Goal: Task Accomplishment & Management: Manage account settings

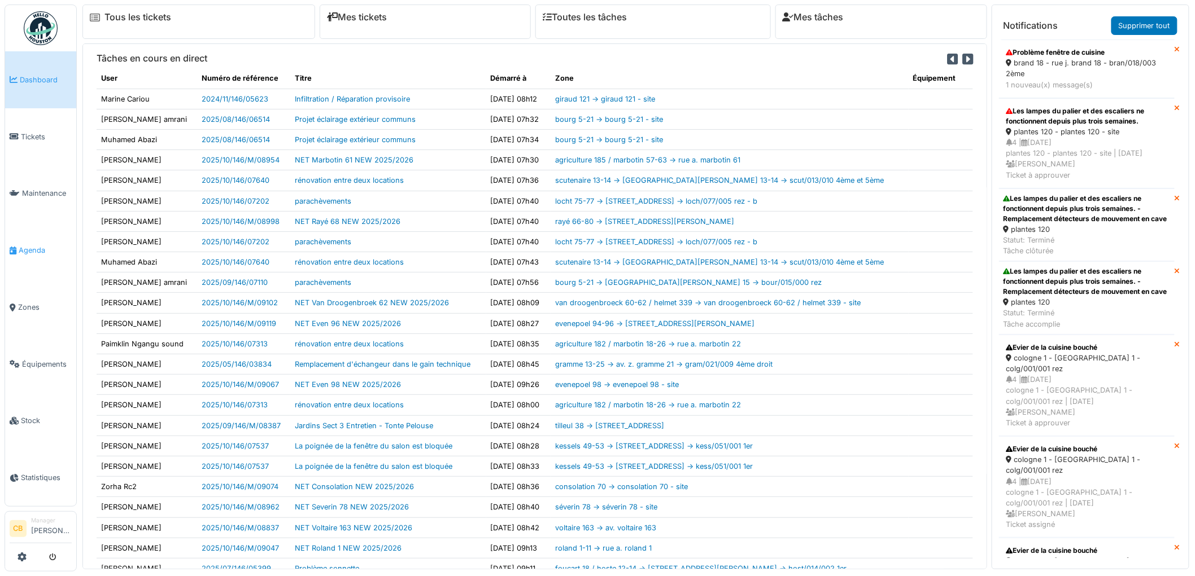
click at [38, 246] on span "Agenda" at bounding box center [45, 250] width 53 height 11
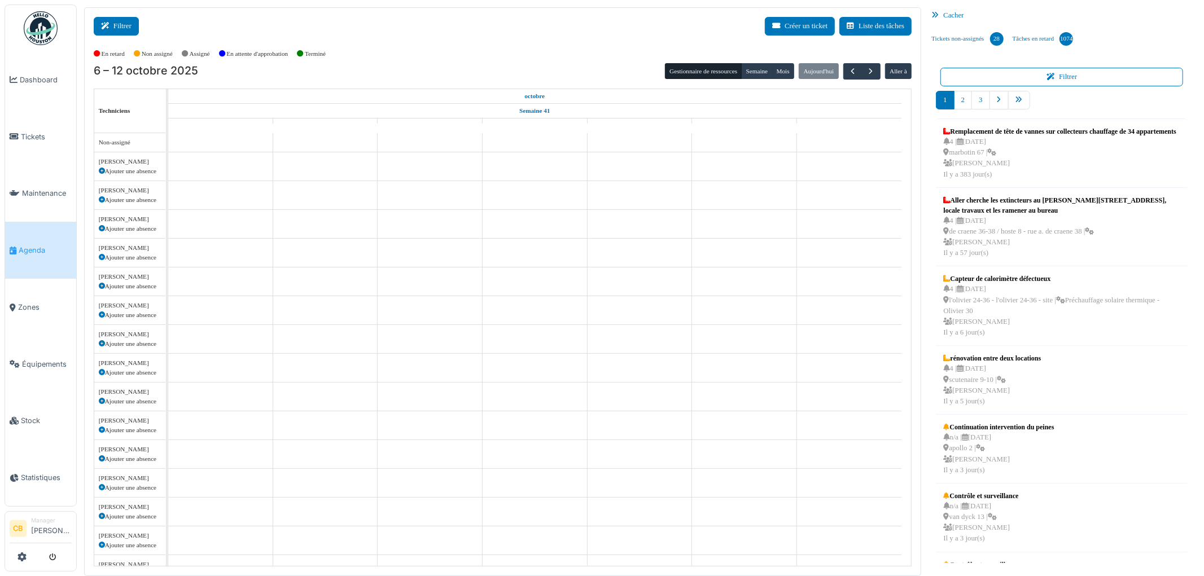
click at [112, 29] on icon at bounding box center [107, 26] width 12 height 7
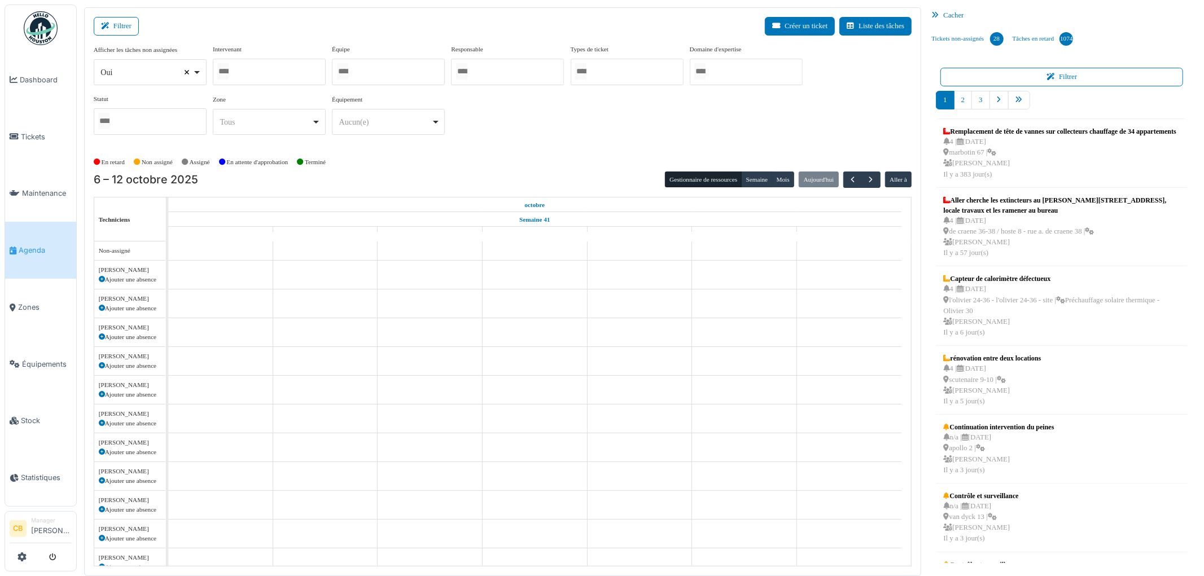
select select
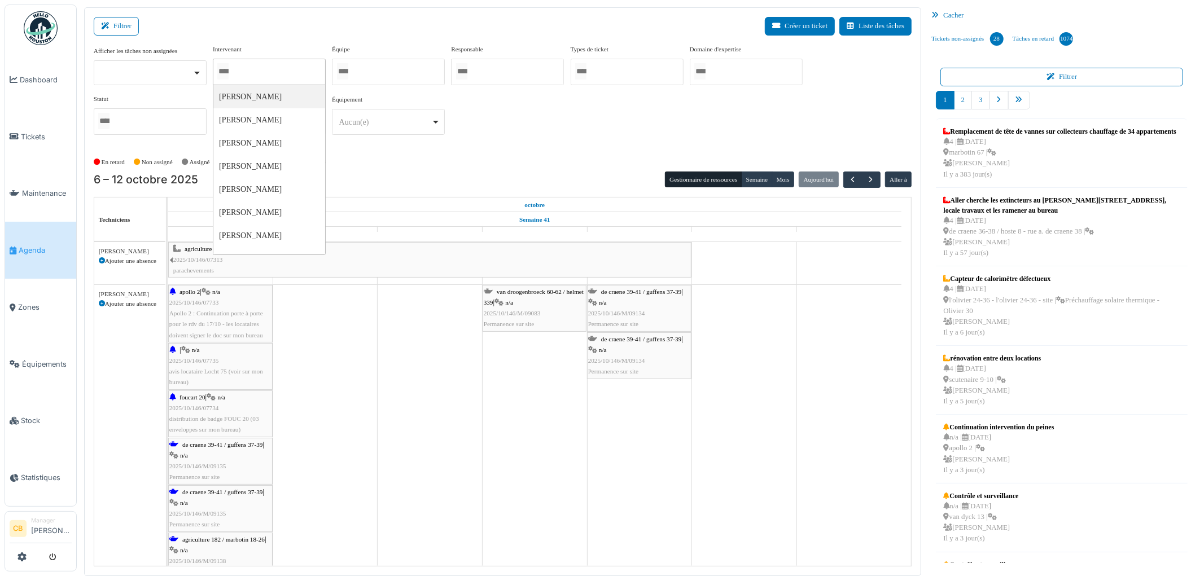
click at [228, 69] on input "Tous" at bounding box center [222, 71] width 11 height 16
click at [375, 175] on div "6 – 12 octobre 2025 Gestionnaire de ressources [PERSON_NAME] Aujourd'[PERSON_NA…" at bounding box center [503, 180] width 819 height 16
click at [251, 76] on div at bounding box center [269, 72] width 113 height 27
type input "*"
type input "****"
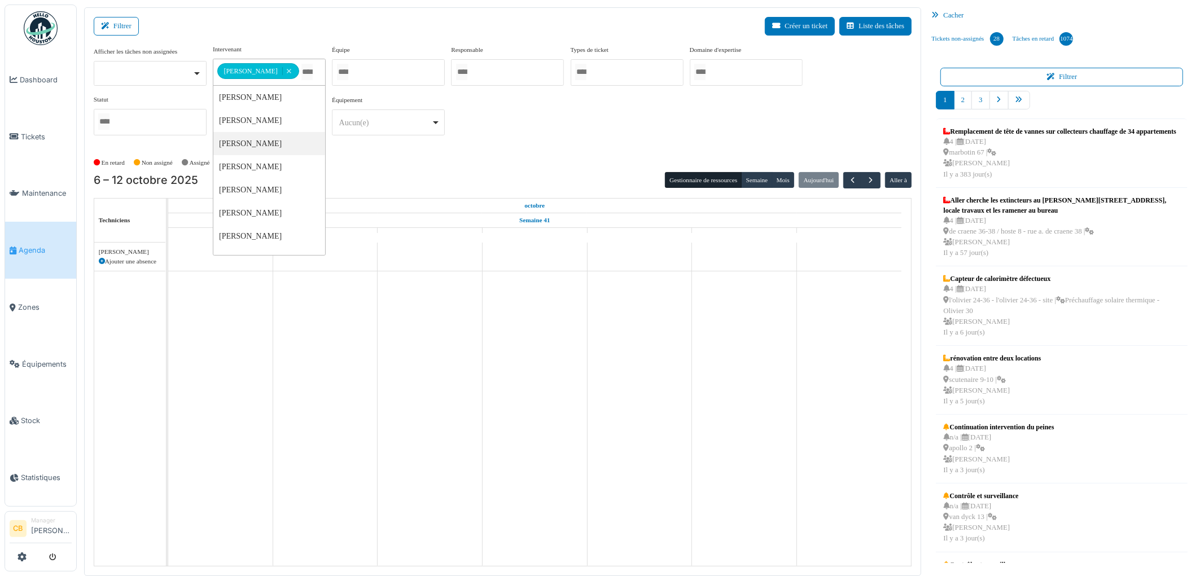
click at [367, 155] on div "En retard Non assigné [GEOGRAPHIC_DATA] En attente d'approbation Terminé" at bounding box center [503, 163] width 819 height 19
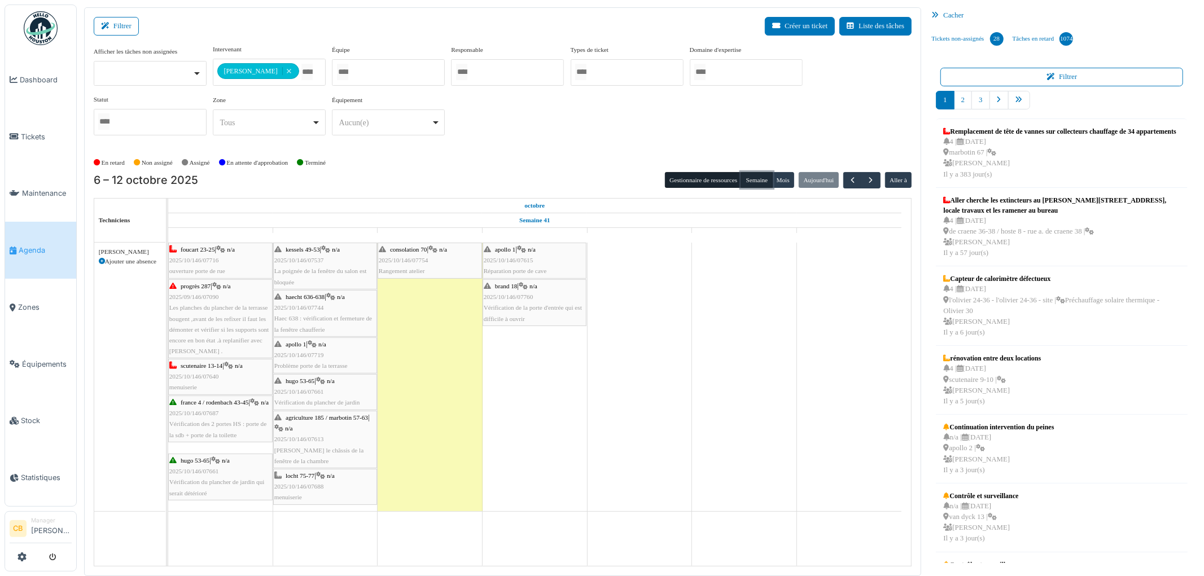
click at [758, 180] on button "Semaine" at bounding box center [756, 180] width 31 height 16
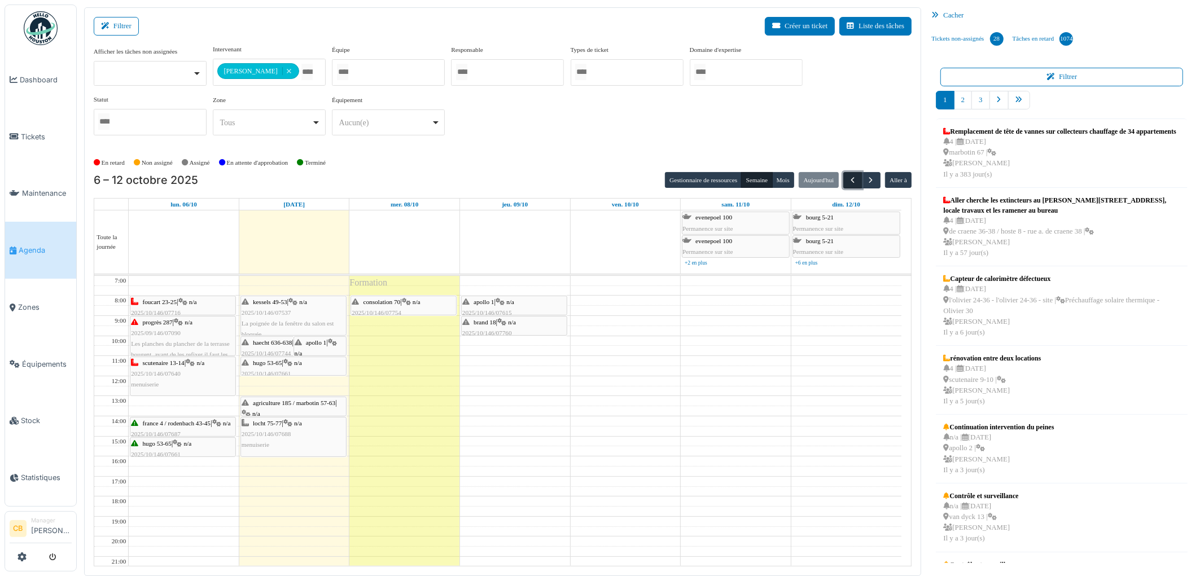
click at [847, 180] on button "button" at bounding box center [852, 180] width 19 height 16
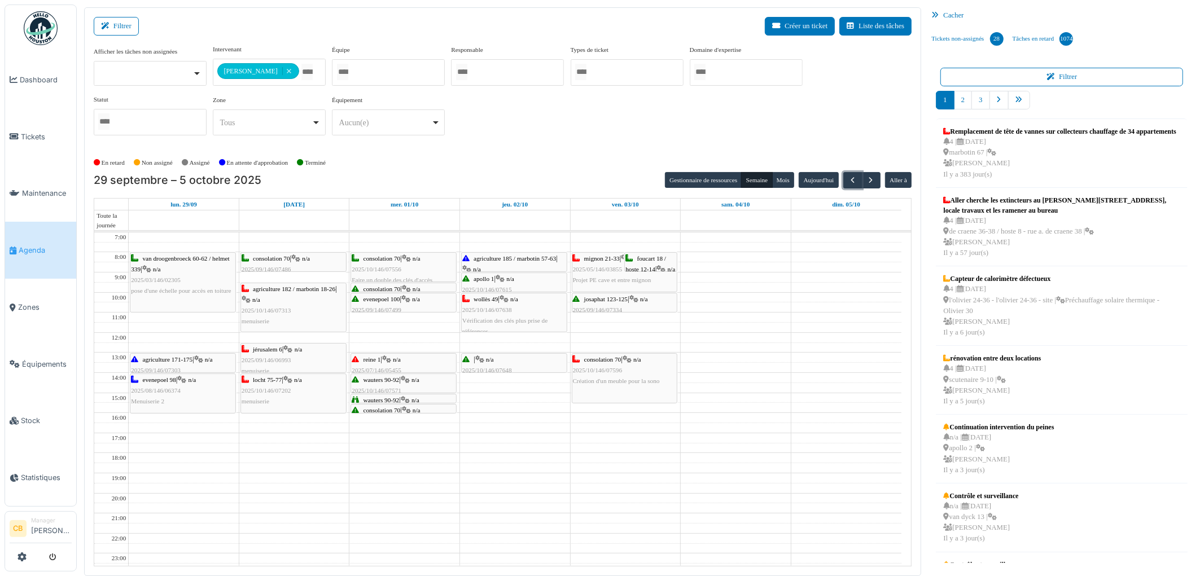
click at [317, 385] on div "locht 75-77 | n/a 2025/10/146/07202 menuiserie" at bounding box center [294, 391] width 104 height 33
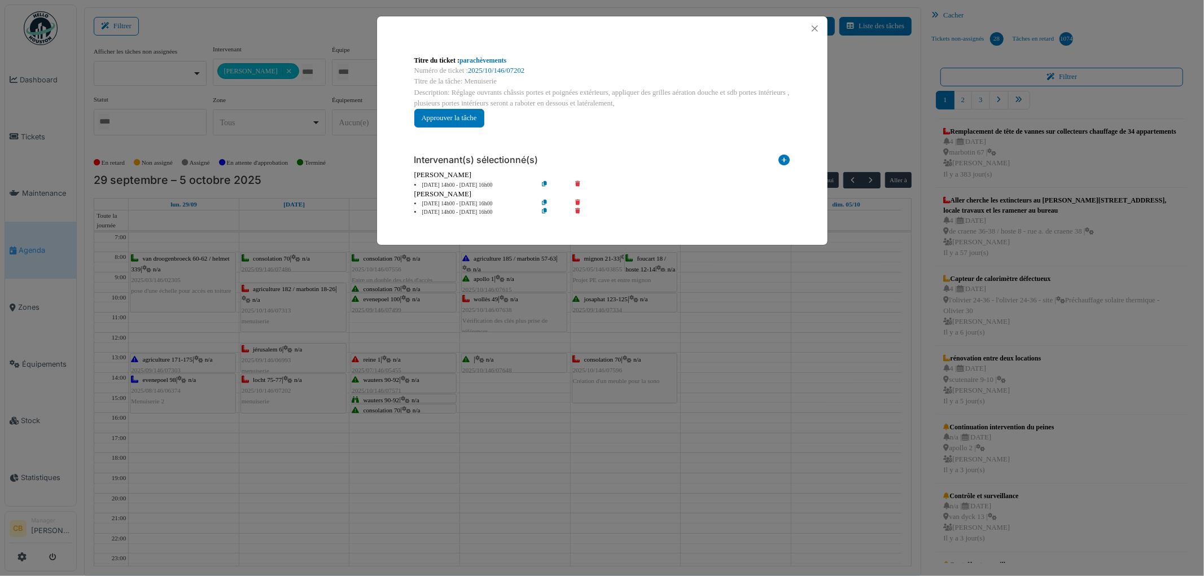
click at [515, 434] on div "Titre du ticket : parachèvements Numéro de ticket : 2025/10/146/07202 Titre de …" at bounding box center [602, 288] width 1204 height 576
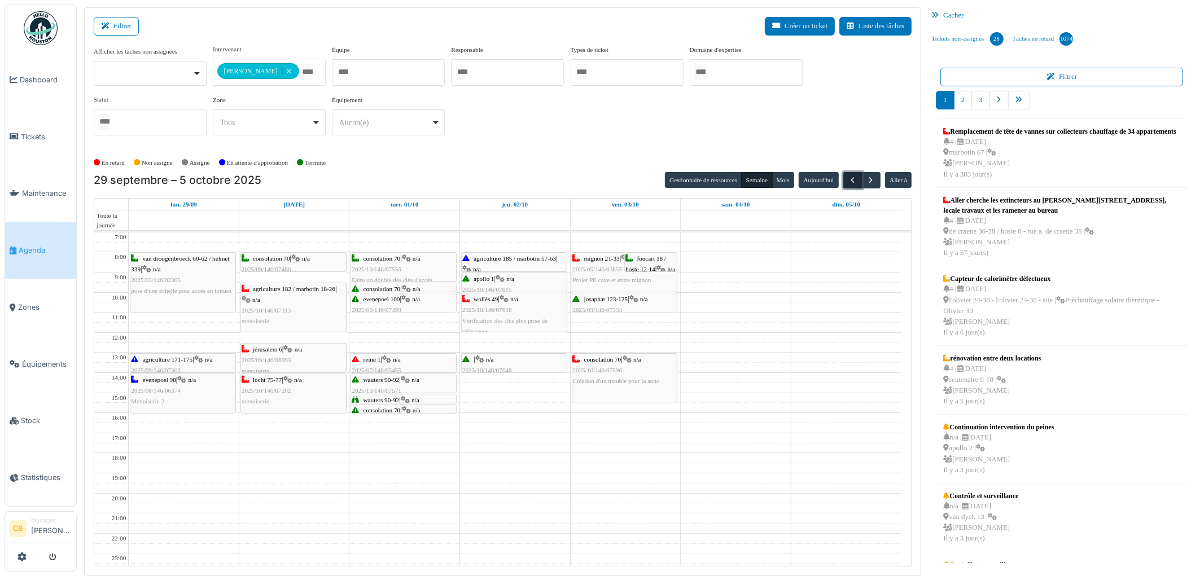
click at [849, 178] on span "button" at bounding box center [853, 181] width 10 height 10
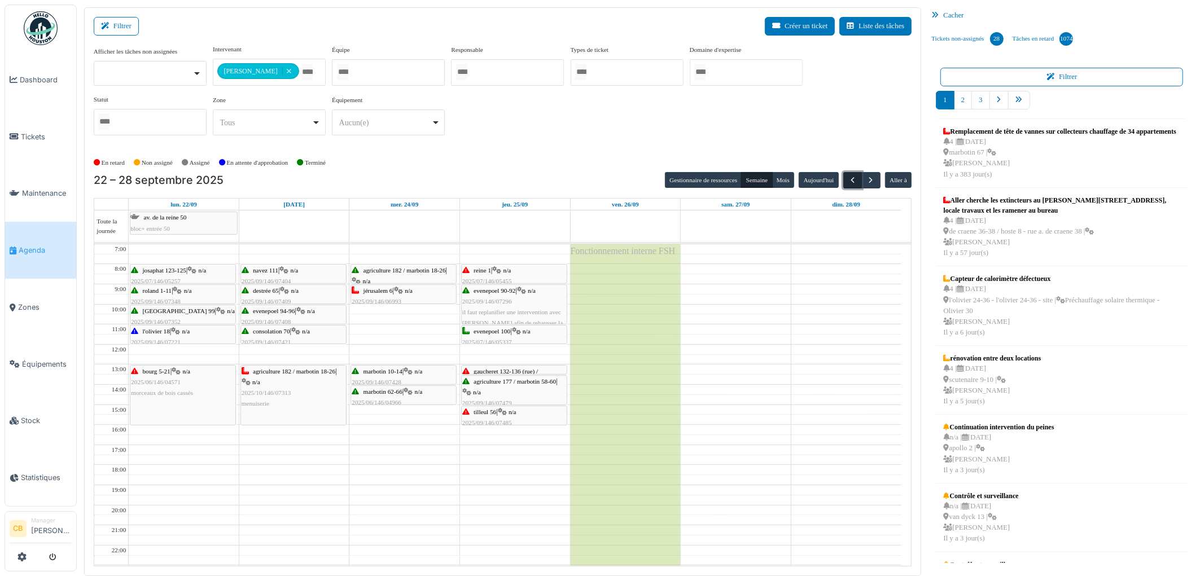
click at [849, 178] on span "button" at bounding box center [853, 181] width 10 height 10
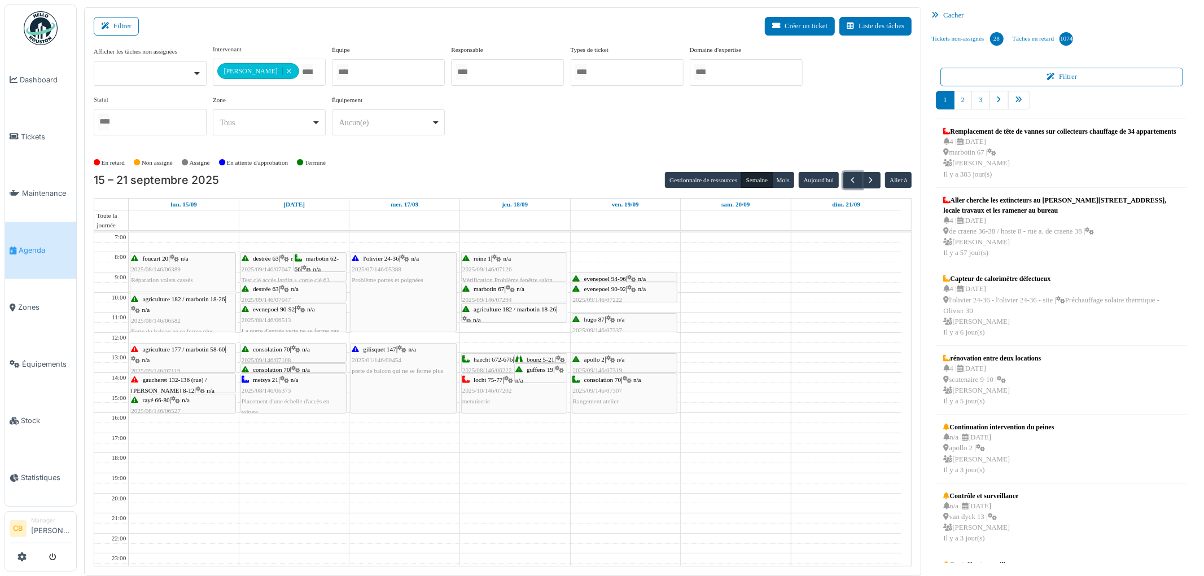
click at [546, 404] on div "locht 75-77 | n/a 2025/10/146/07202 menuiserie" at bounding box center [514, 391] width 104 height 33
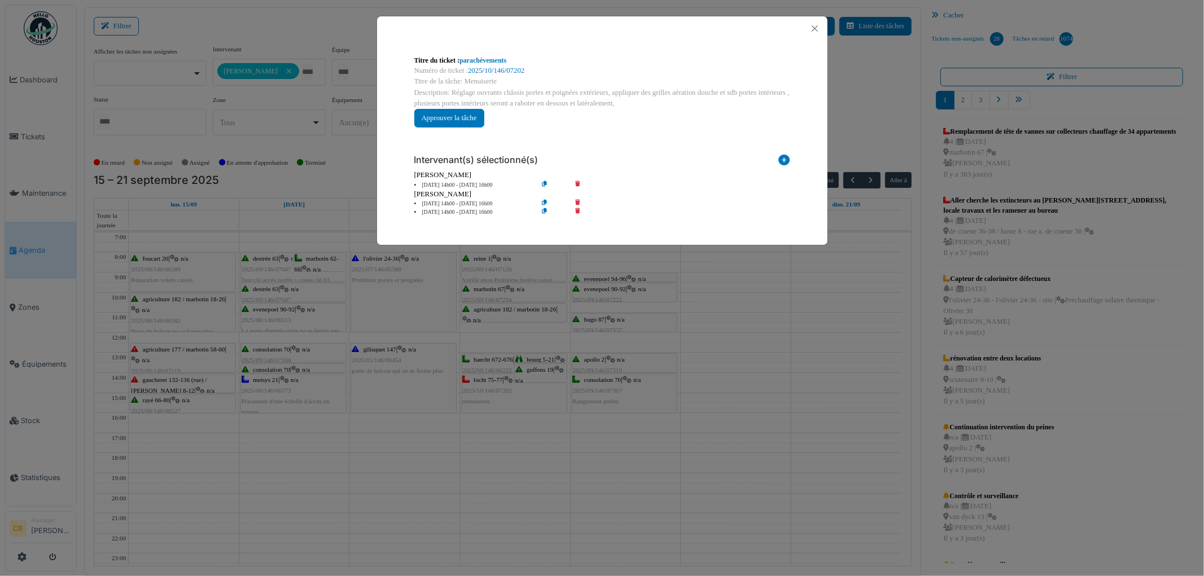
click at [546, 403] on div "Titre du ticket : parachèvements Numéro de ticket : 2025/10/146/07202 Titre de …" at bounding box center [602, 288] width 1204 height 576
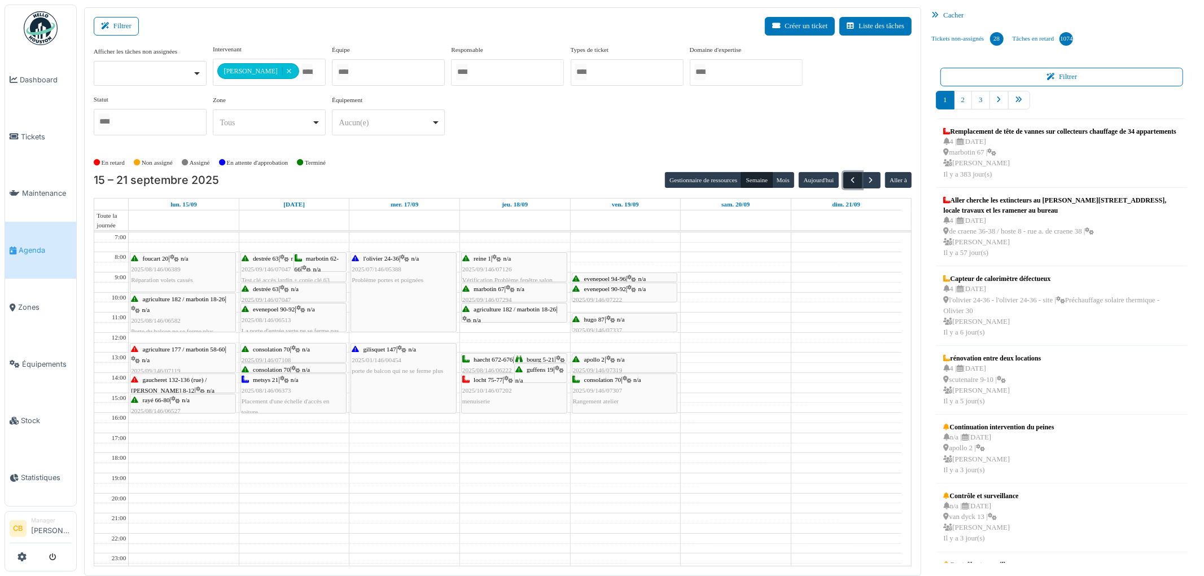
click at [850, 181] on span "button" at bounding box center [853, 181] width 10 height 10
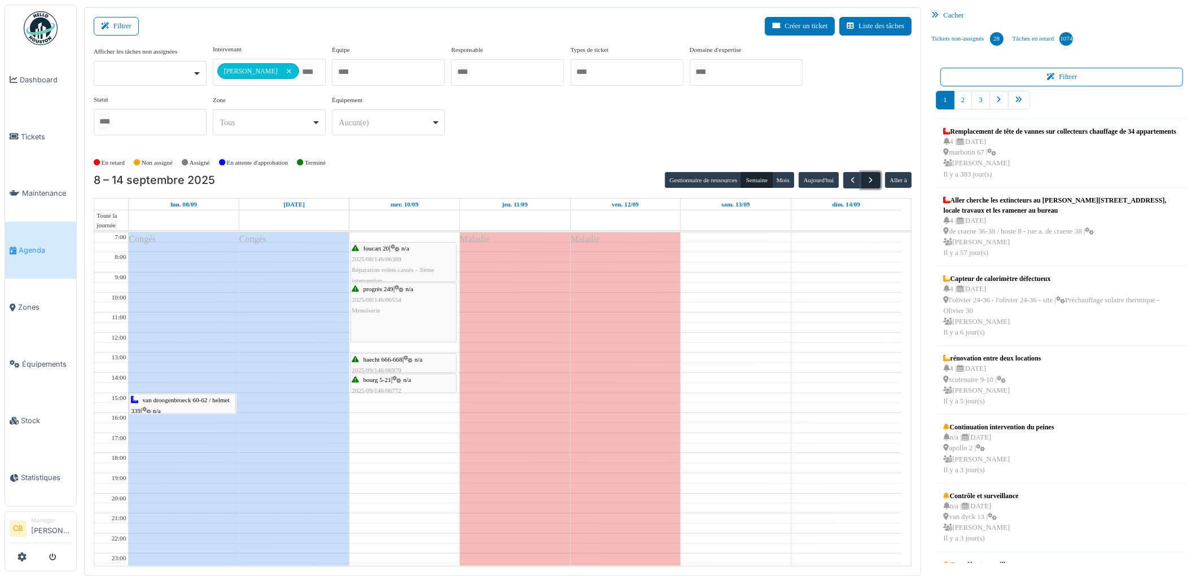
click at [873, 182] on span "button" at bounding box center [872, 181] width 10 height 10
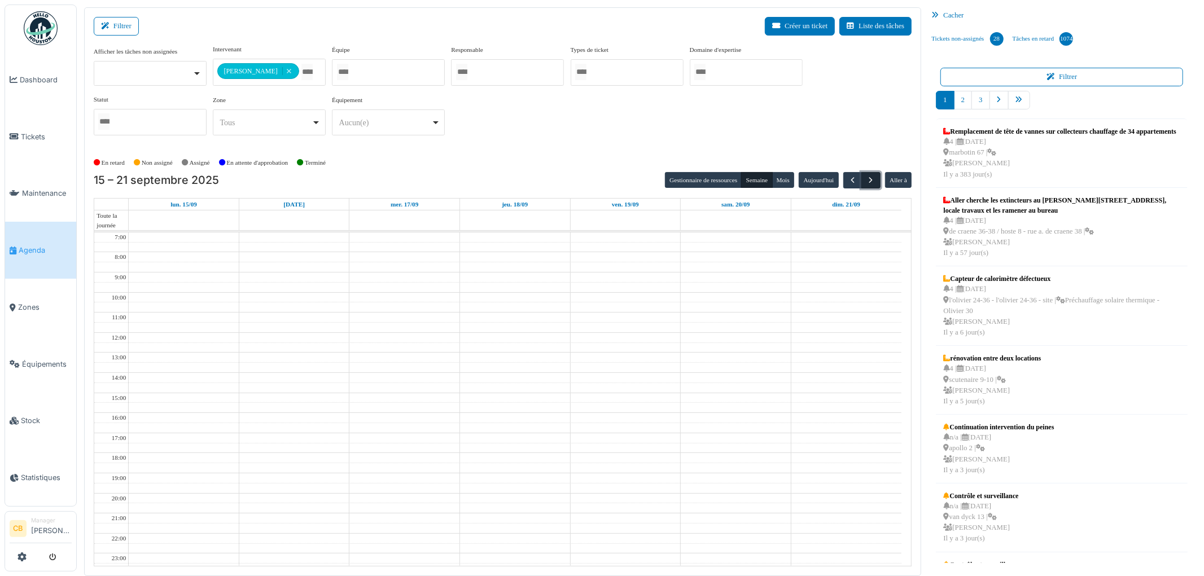
click at [873, 182] on span "button" at bounding box center [872, 181] width 10 height 10
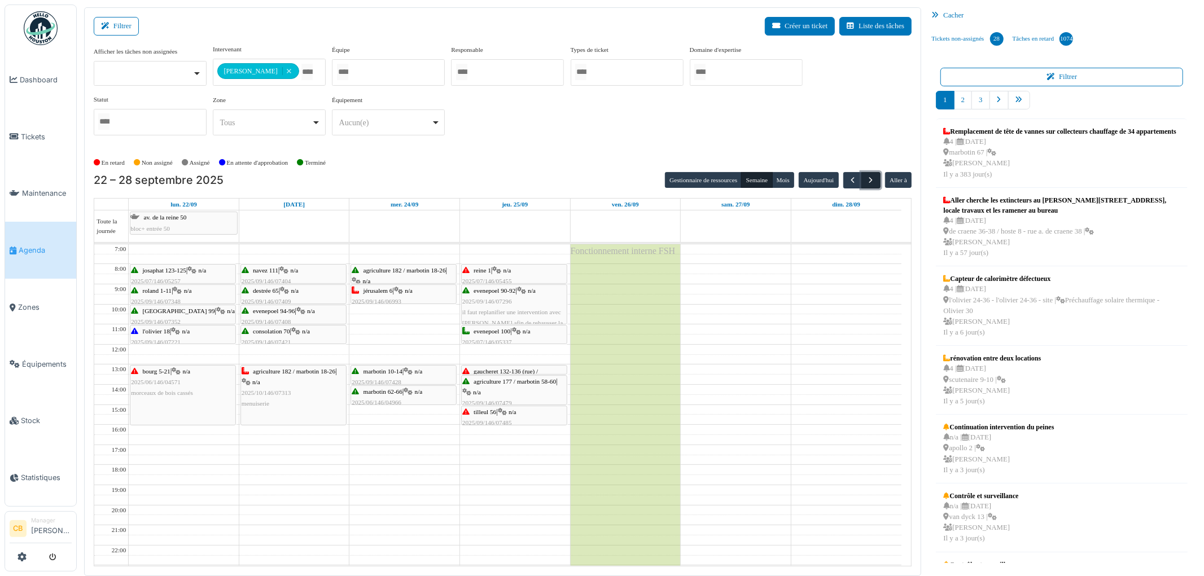
click at [872, 181] on span "button" at bounding box center [872, 181] width 10 height 10
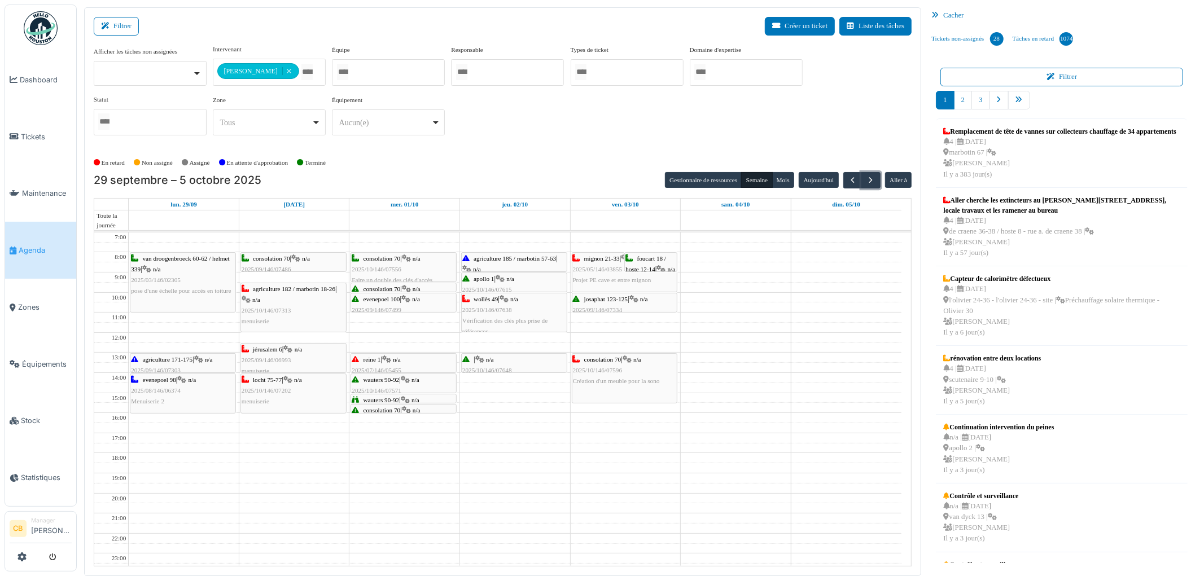
click at [267, 400] on span "menuiserie" at bounding box center [256, 401] width 28 height 7
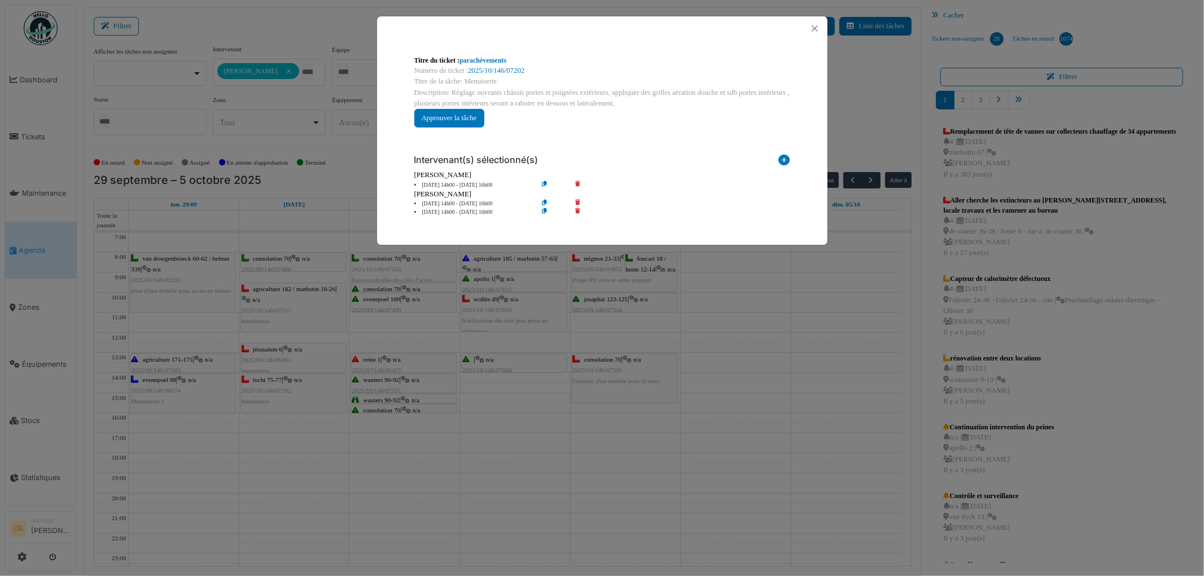
click at [480, 473] on div "Titre du ticket : parachèvements Numéro de ticket : 2025/10/146/07202 Titre de …" at bounding box center [602, 288] width 1204 height 576
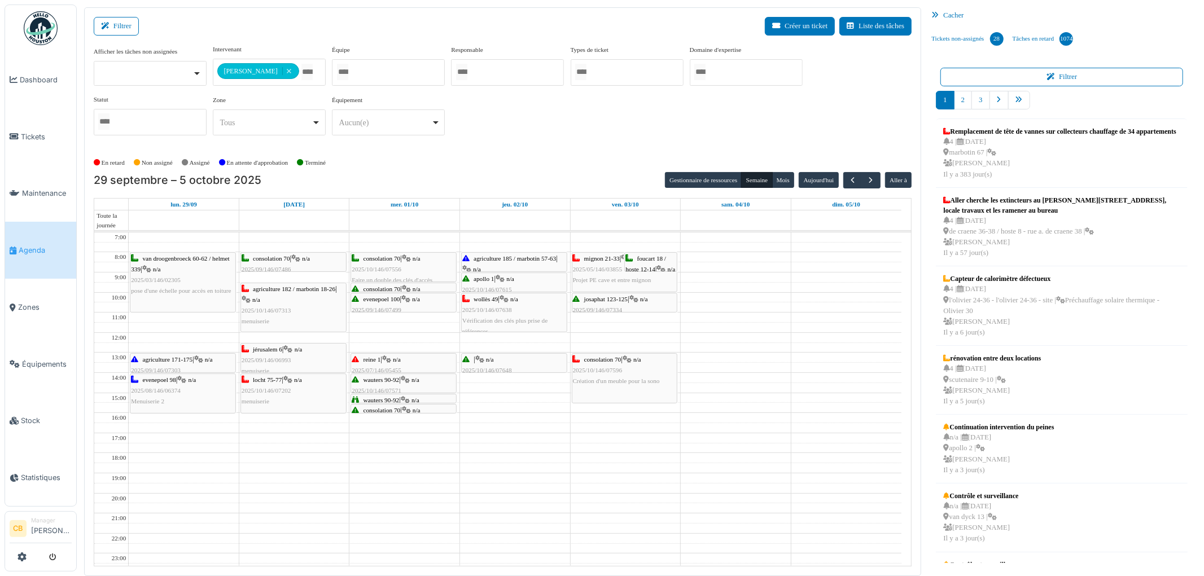
click at [309, 394] on div "locht 75-77 | n/a 2025/10/146/07202 menuiserie" at bounding box center [294, 391] width 104 height 33
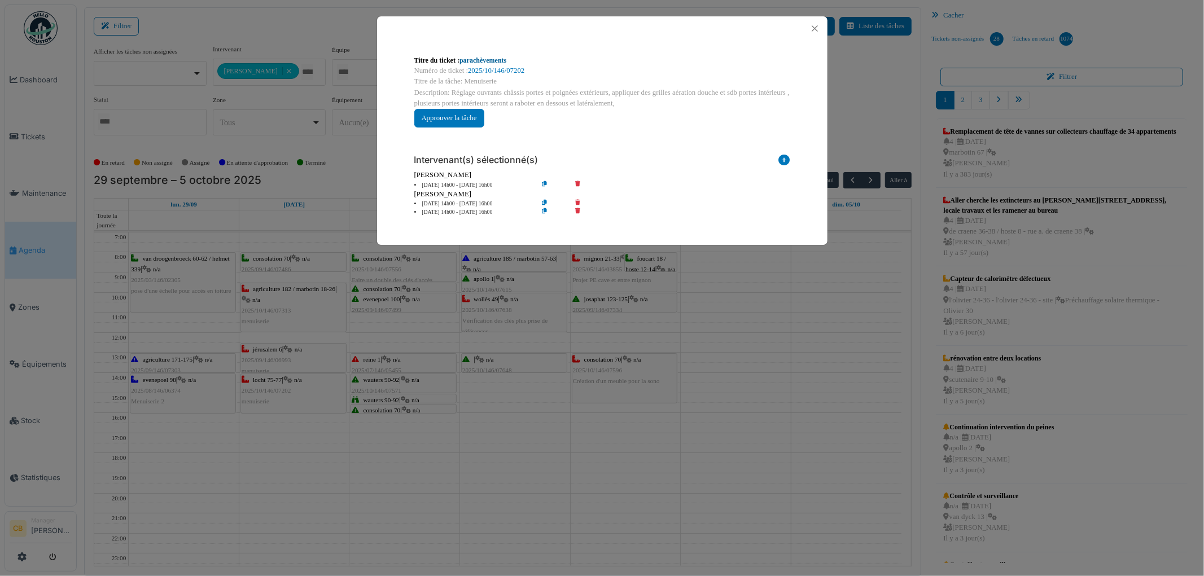
click at [488, 58] on link "parachèvements" at bounding box center [483, 60] width 47 height 8
click at [815, 27] on button "Close" at bounding box center [814, 28] width 15 height 15
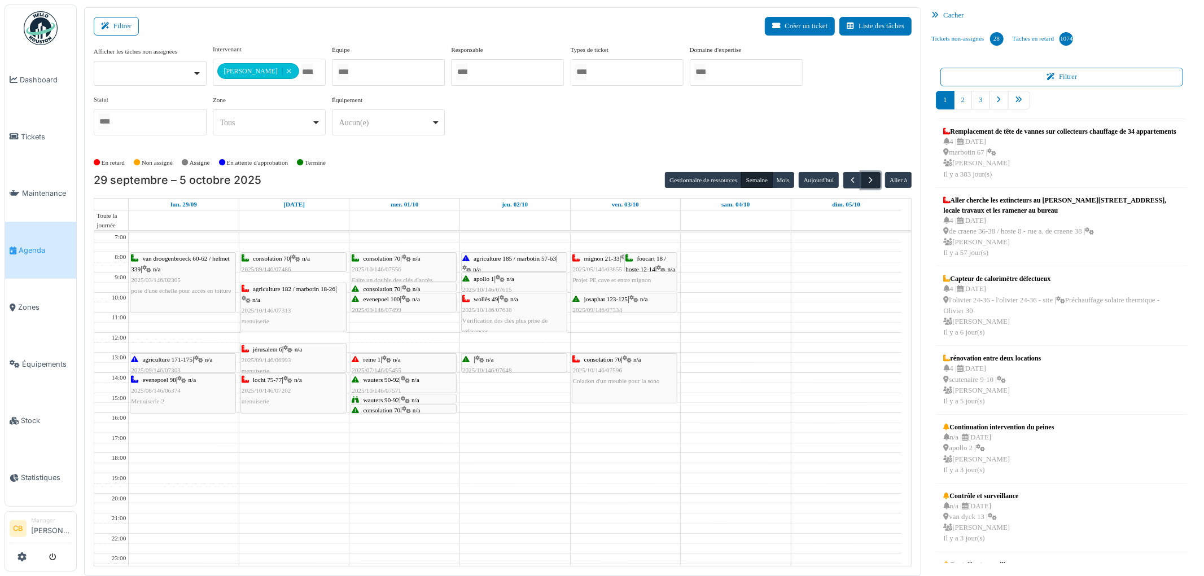
click at [867, 181] on span "button" at bounding box center [872, 181] width 10 height 10
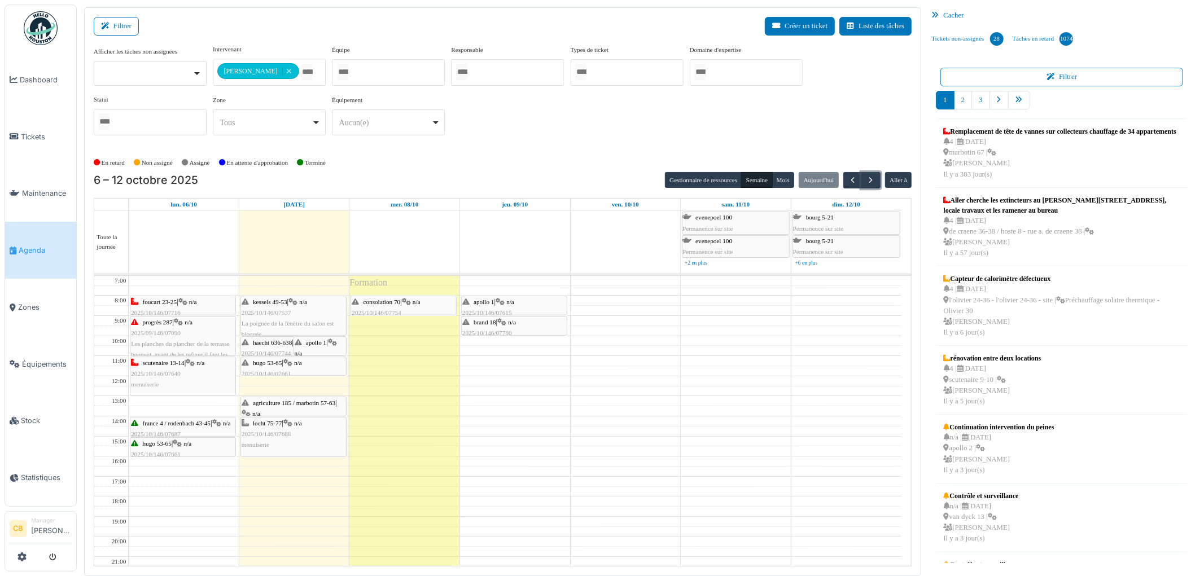
click at [392, 307] on div "consolation 70 | n/a 2025/10/146/07754 Rangement atelier" at bounding box center [404, 313] width 104 height 33
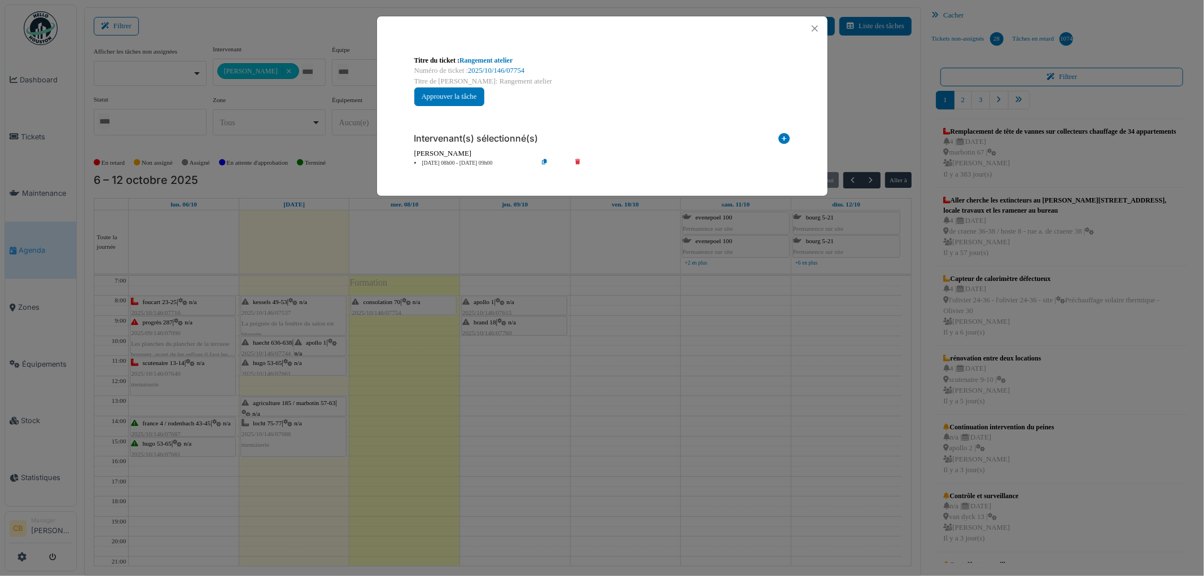
click at [392, 307] on div "Titre du ticket : Rangement atelier Numéro de ticket : 2025/10/146/07754 Titre …" at bounding box center [602, 288] width 1204 height 576
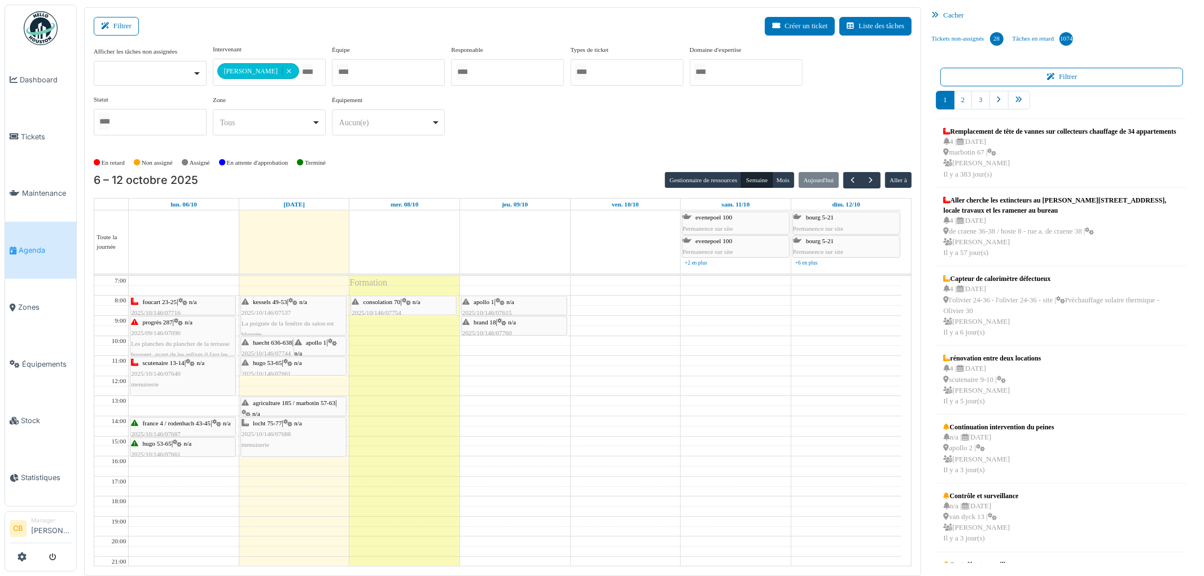
click at [323, 431] on div "locht 75-77 | n/a 2025/10/146/07688 menuiserie" at bounding box center [294, 434] width 104 height 33
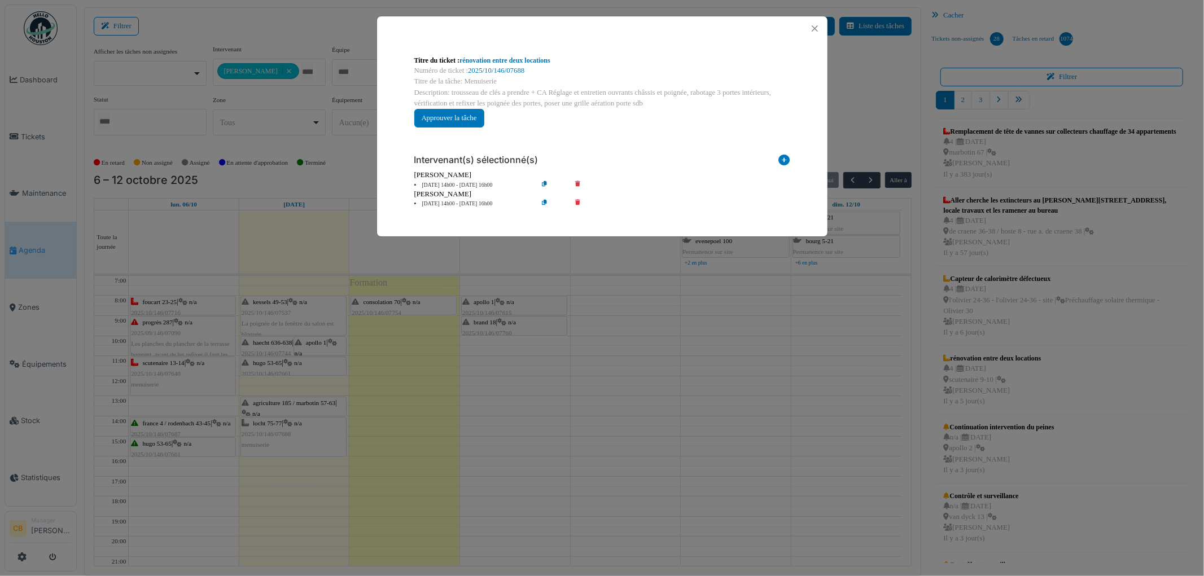
click at [323, 431] on div "Titre du ticket : rénovation entre deux locations Numéro de ticket : 2025/10/14…" at bounding box center [602, 288] width 1204 height 576
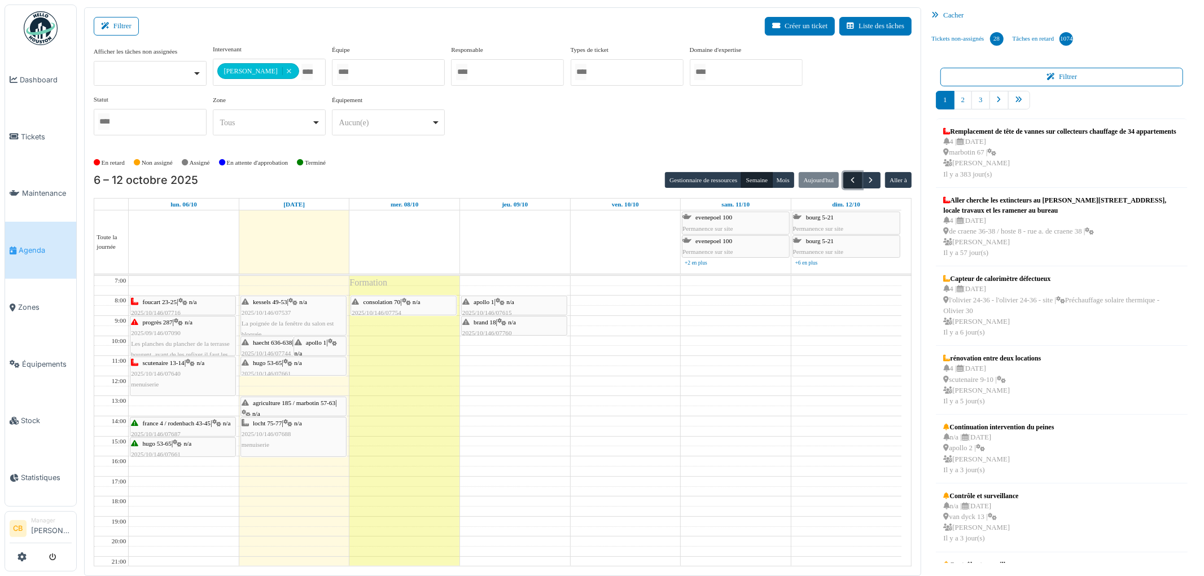
click at [848, 182] on span "button" at bounding box center [853, 181] width 10 height 10
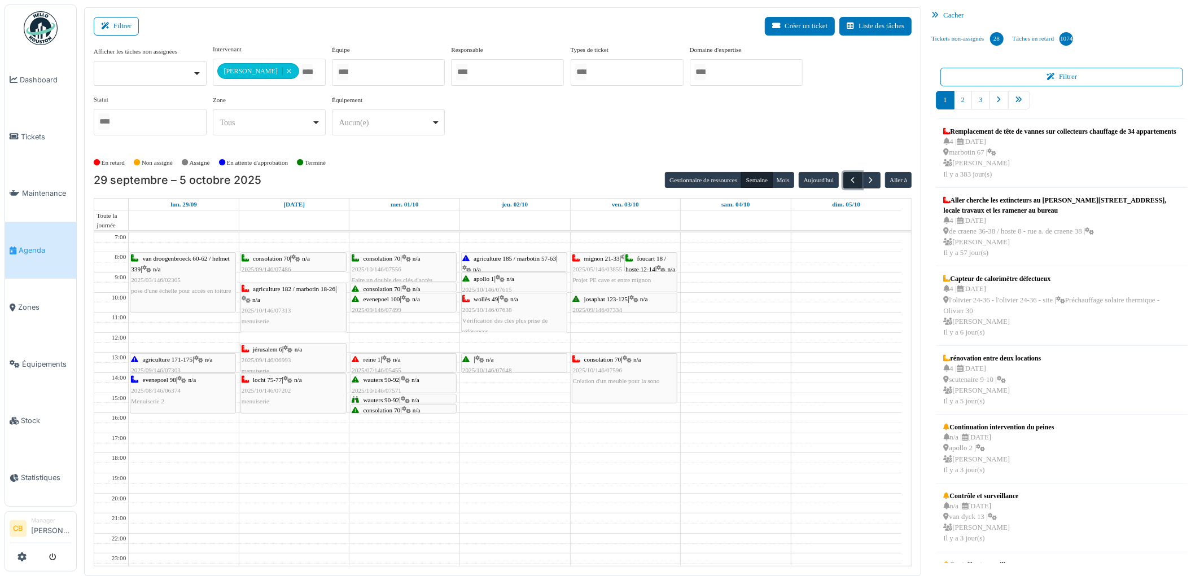
click at [848, 182] on span "button" at bounding box center [853, 181] width 10 height 10
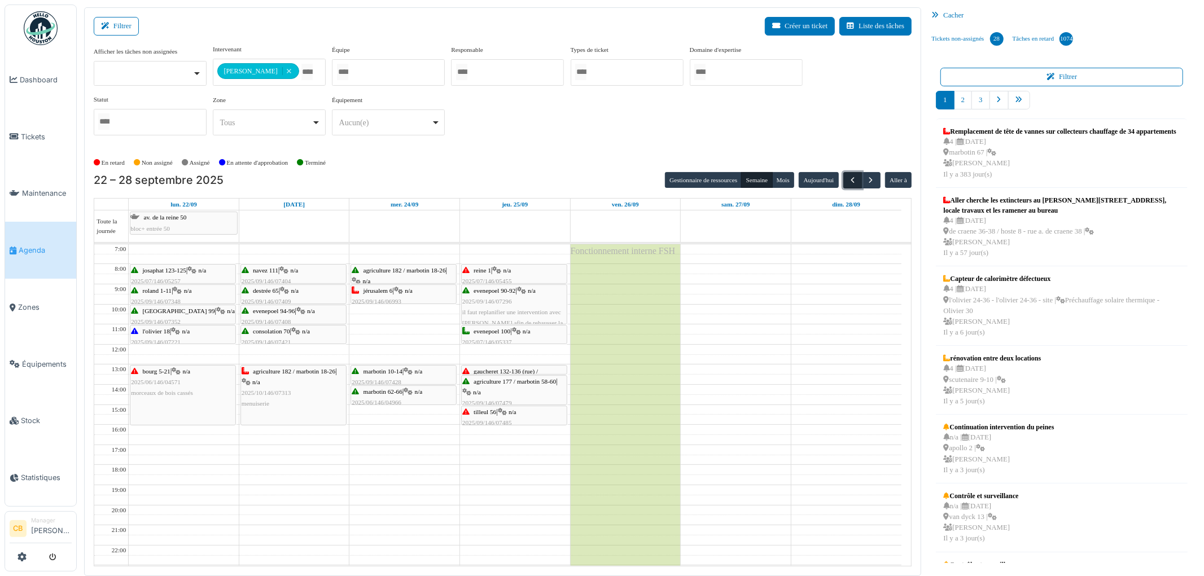
click at [848, 182] on span "button" at bounding box center [853, 181] width 10 height 10
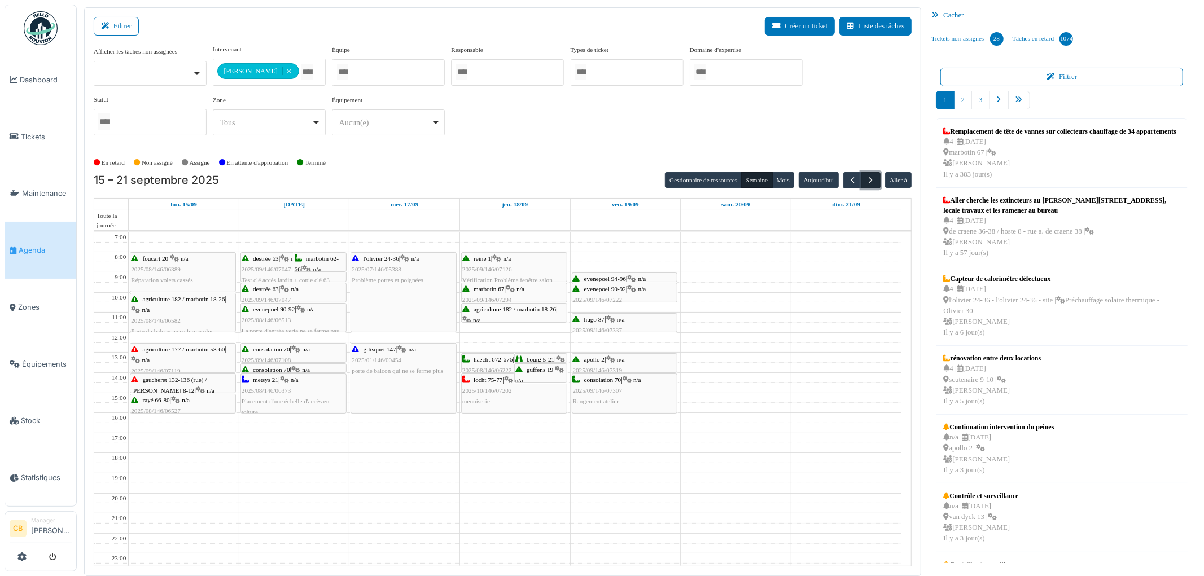
click at [869, 180] on span "button" at bounding box center [872, 181] width 10 height 10
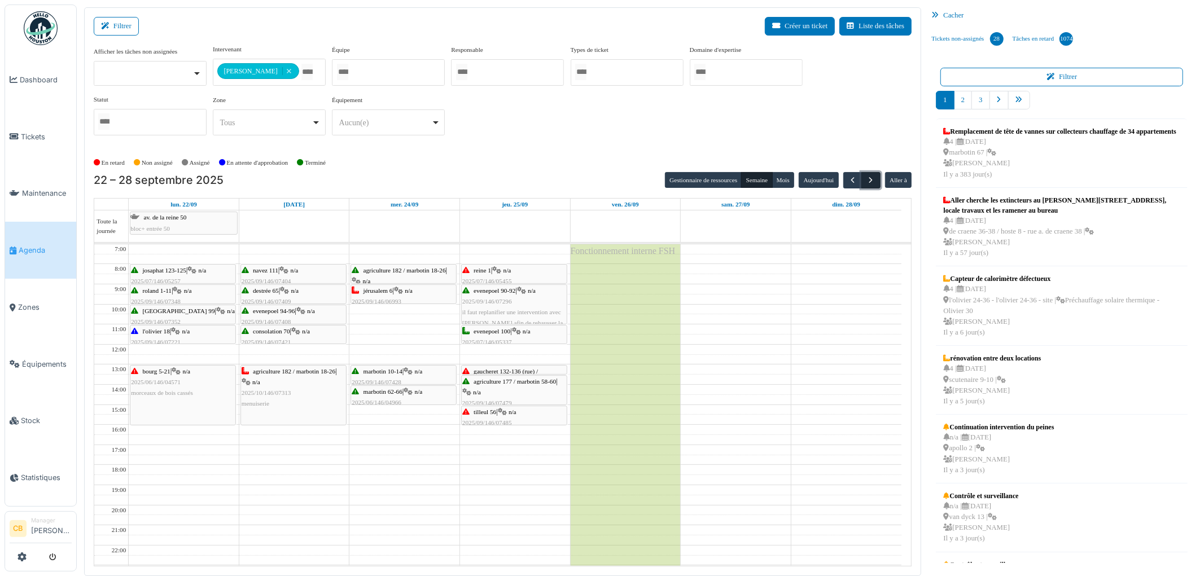
click at [868, 178] on span "button" at bounding box center [872, 181] width 10 height 10
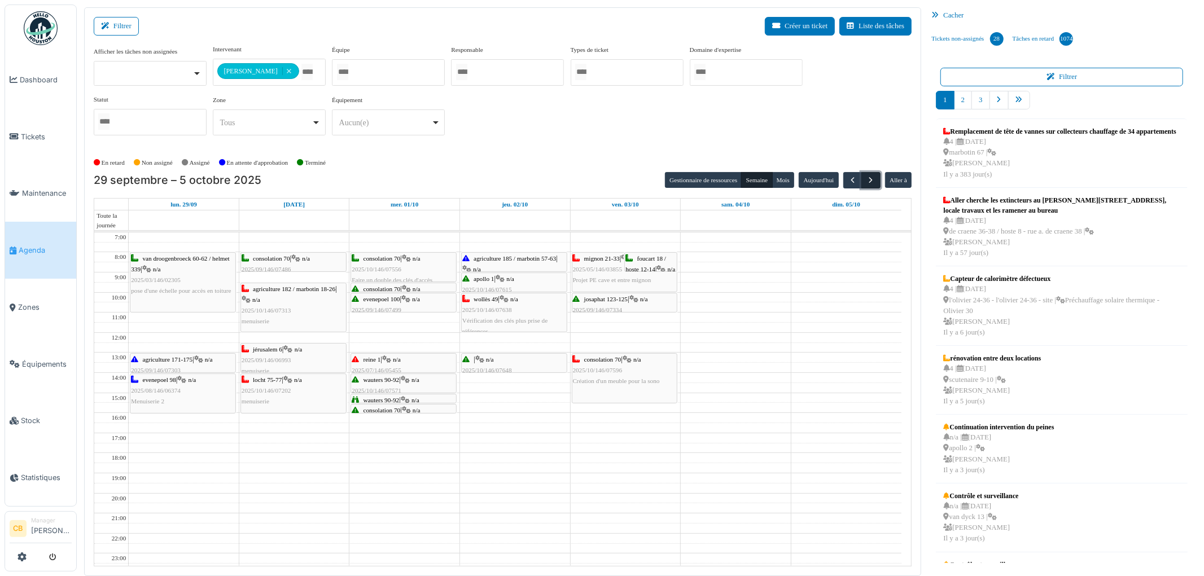
click at [868, 178] on span "button" at bounding box center [872, 181] width 10 height 10
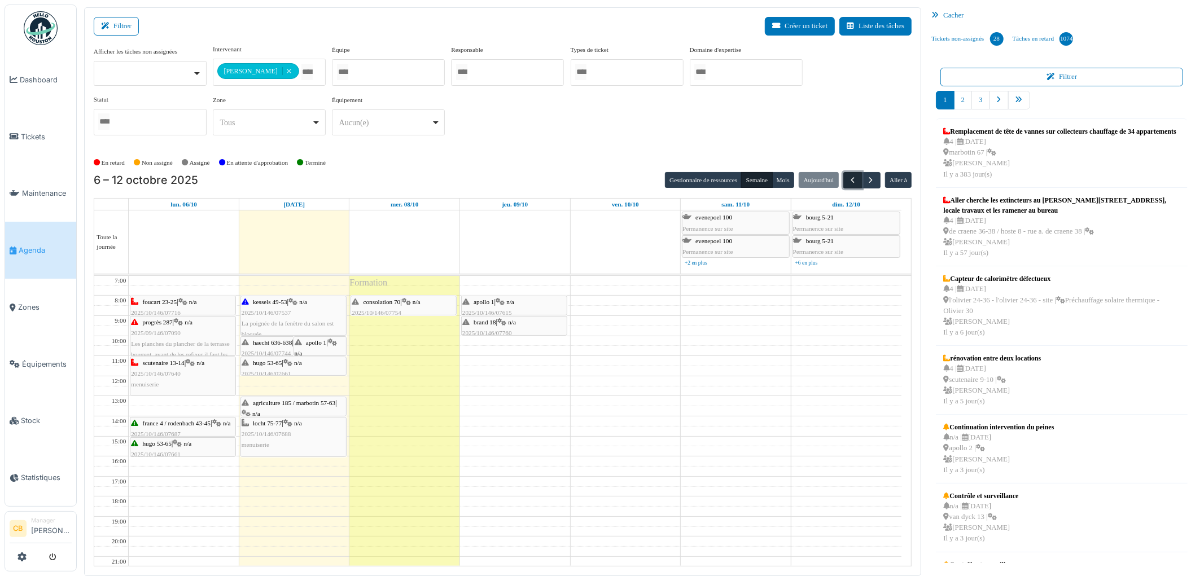
click at [846, 179] on button "button" at bounding box center [852, 180] width 19 height 16
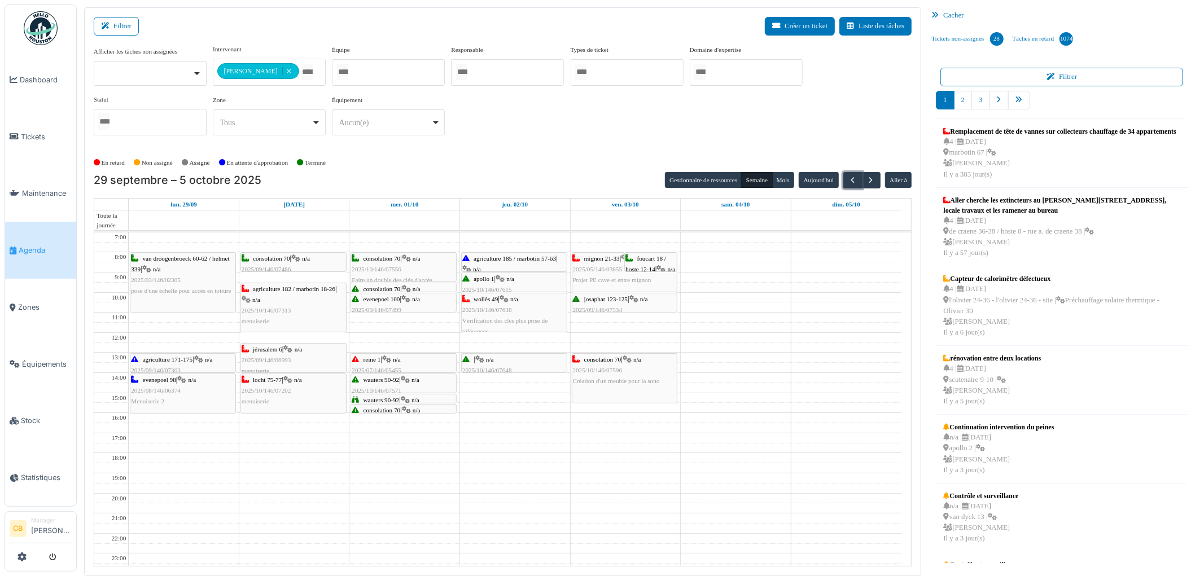
click at [274, 400] on div "locht 75-77 | n/a 2025/10/146/07202 menuiserie" at bounding box center [294, 391] width 104 height 33
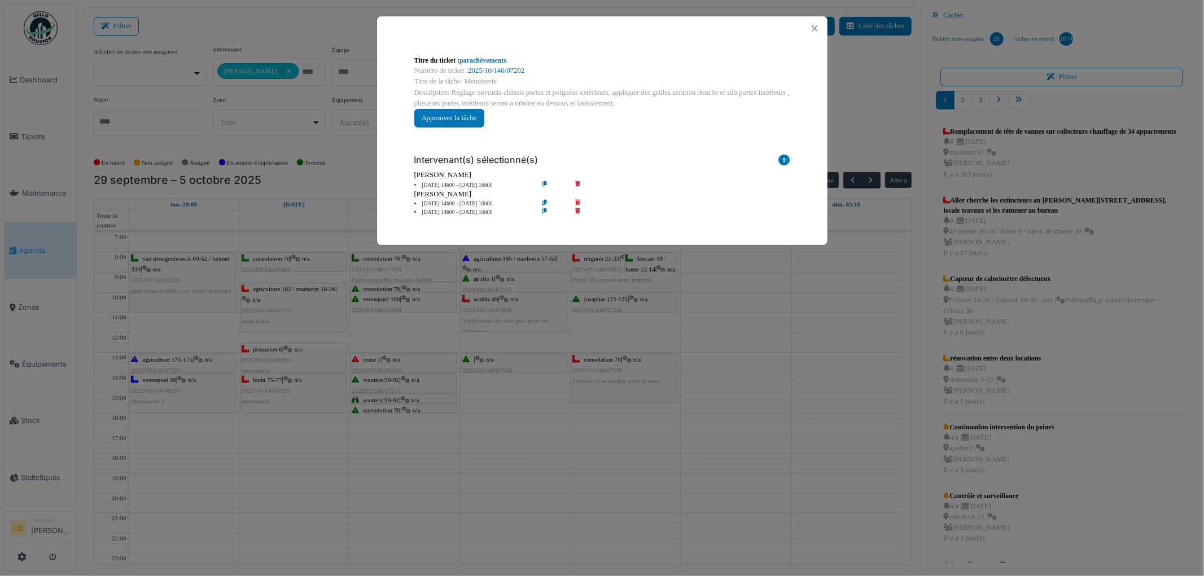
click at [274, 400] on div "Titre du ticket : parachèvements Numéro de ticket : 2025/10/146/07202 Titre de …" at bounding box center [602, 288] width 1204 height 576
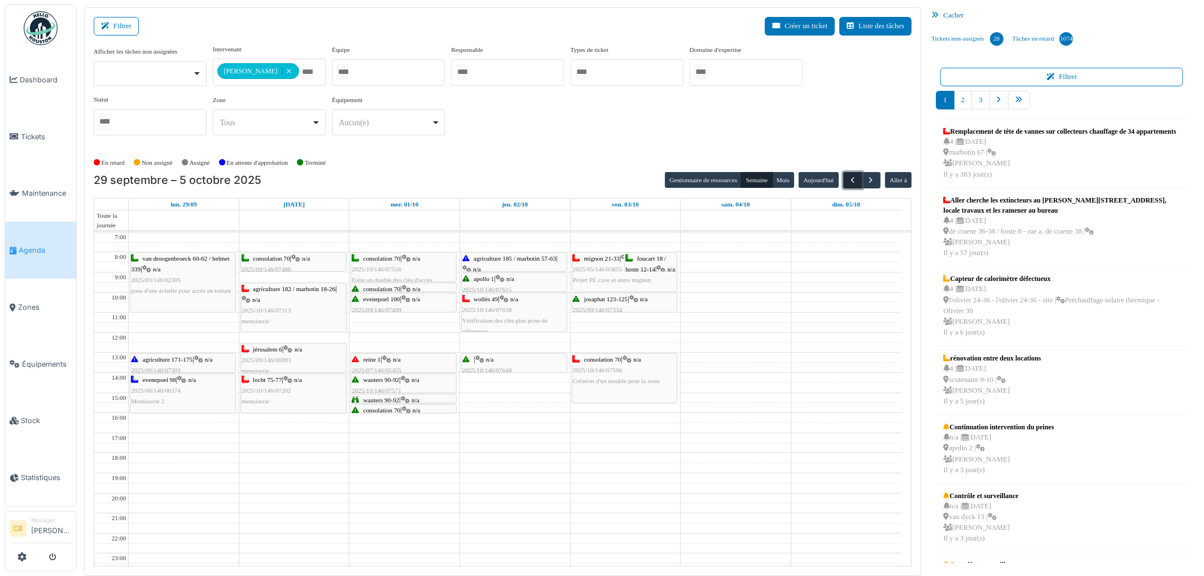
click at [847, 181] on button "button" at bounding box center [852, 180] width 19 height 16
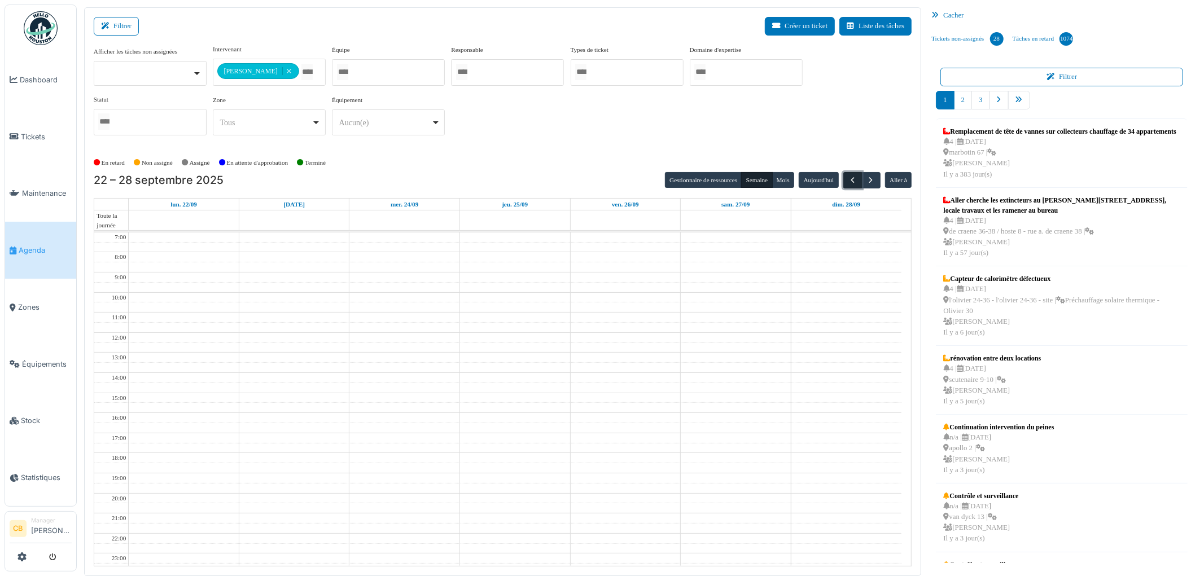
click at [847, 181] on button "button" at bounding box center [852, 180] width 19 height 16
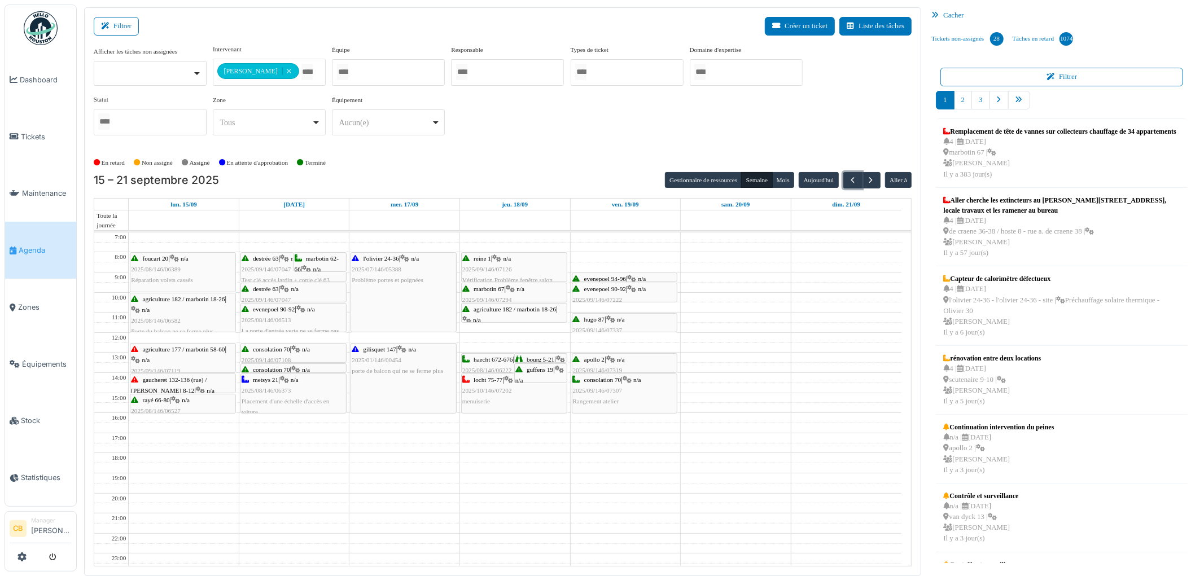
click at [524, 394] on div "locht 75-77 | n/a 2025/10/146/07202 menuiserie" at bounding box center [514, 391] width 104 height 33
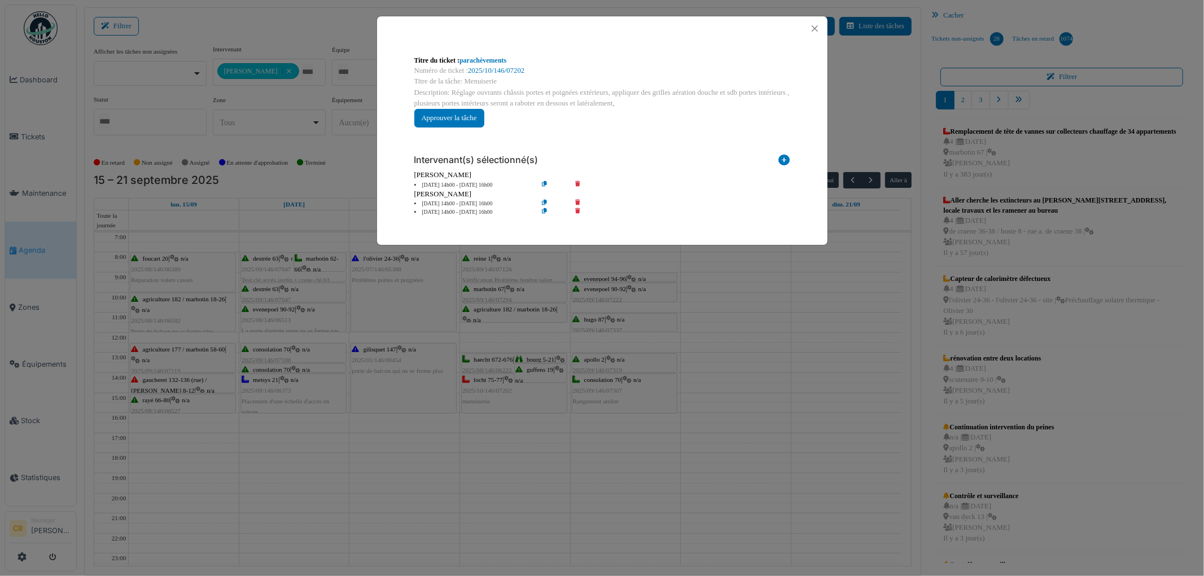
click at [524, 394] on div "Titre du ticket : parachèvements Numéro de ticket : 2025/10/146/07202 Titre de …" at bounding box center [602, 288] width 1204 height 576
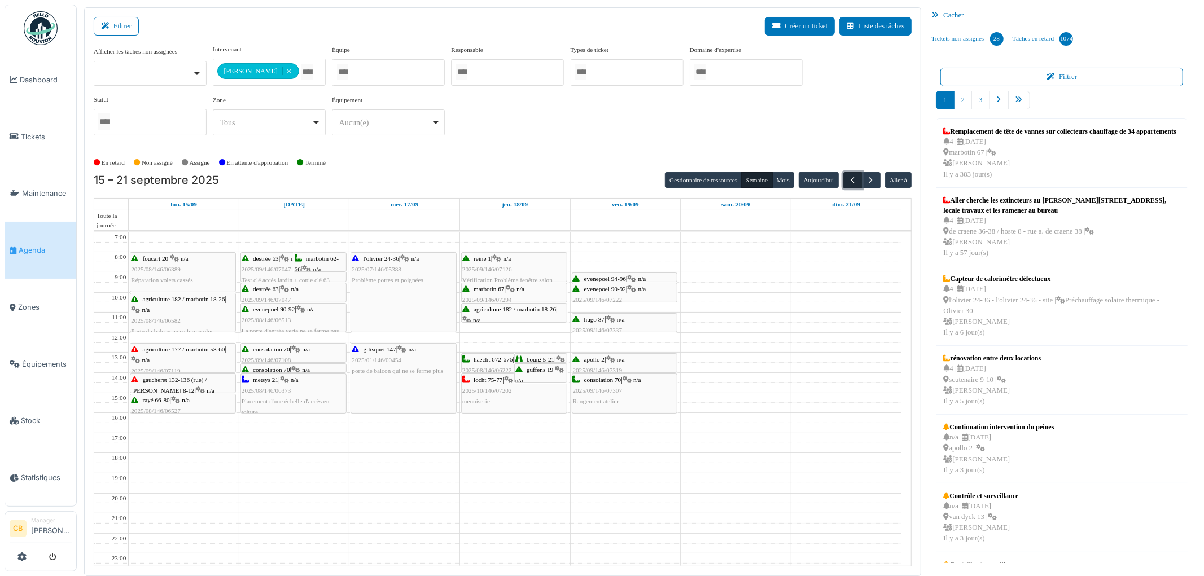
click at [848, 180] on span "button" at bounding box center [853, 181] width 10 height 10
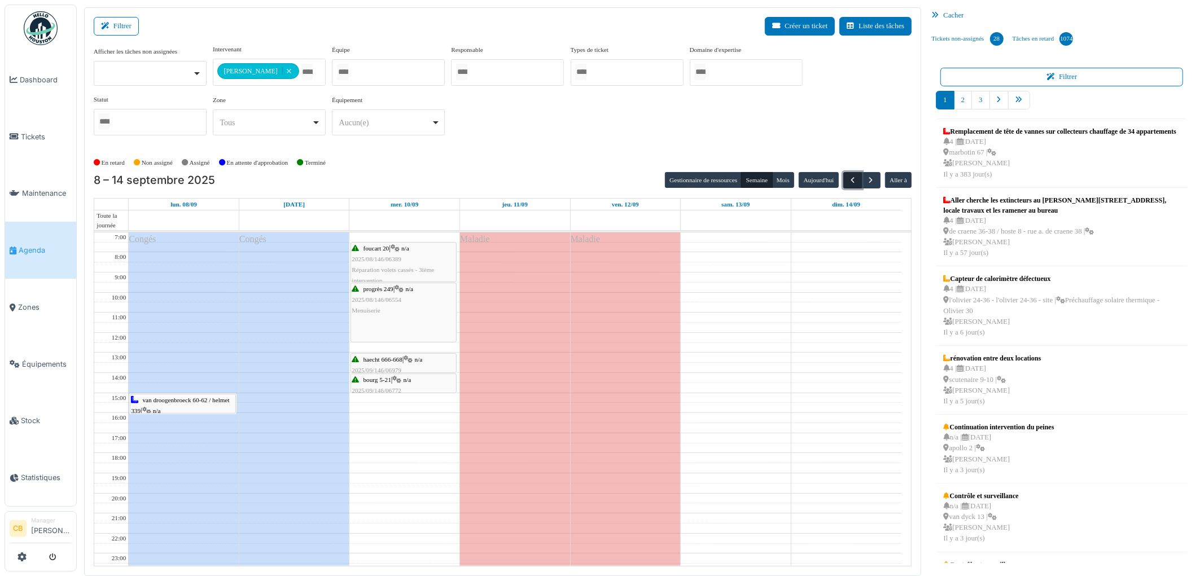
click at [848, 180] on span "button" at bounding box center [853, 181] width 10 height 10
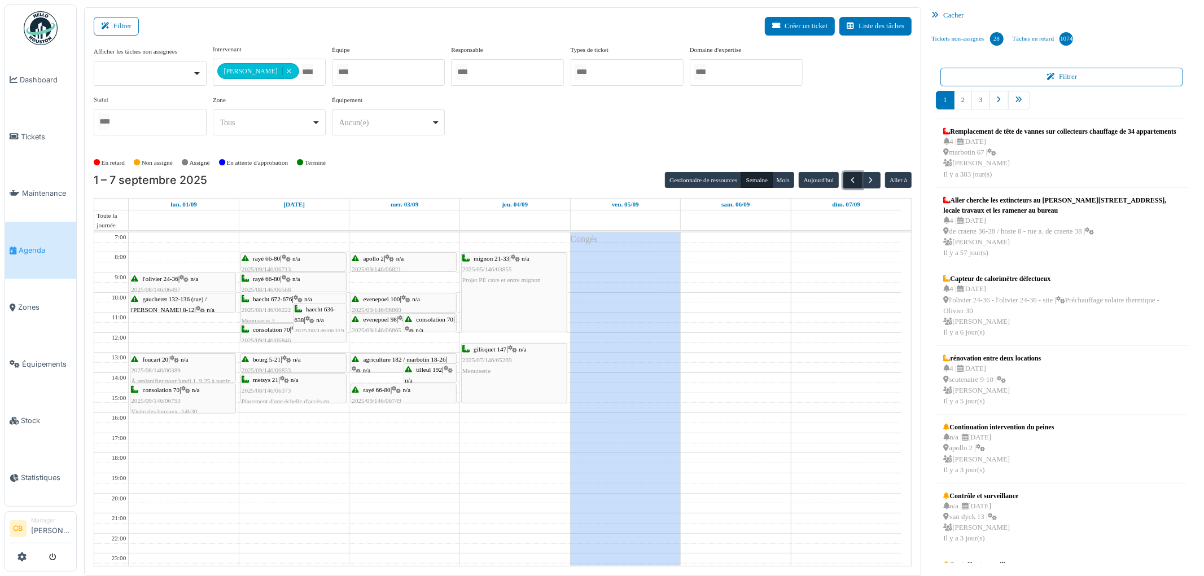
click at [848, 180] on span "button" at bounding box center [853, 181] width 10 height 10
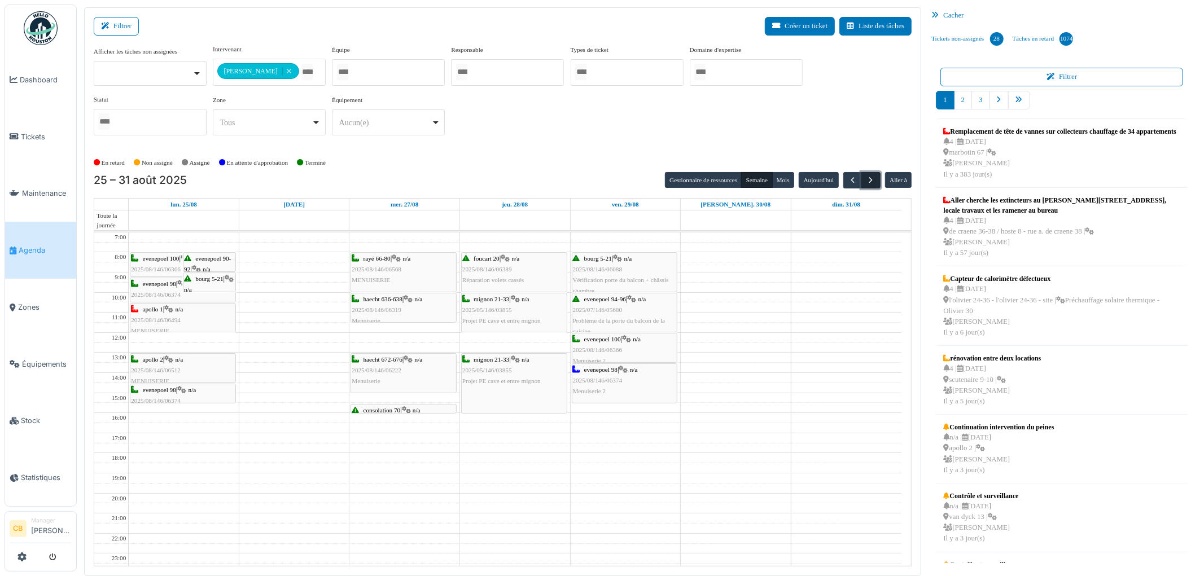
click at [869, 179] on span "button" at bounding box center [872, 181] width 10 height 10
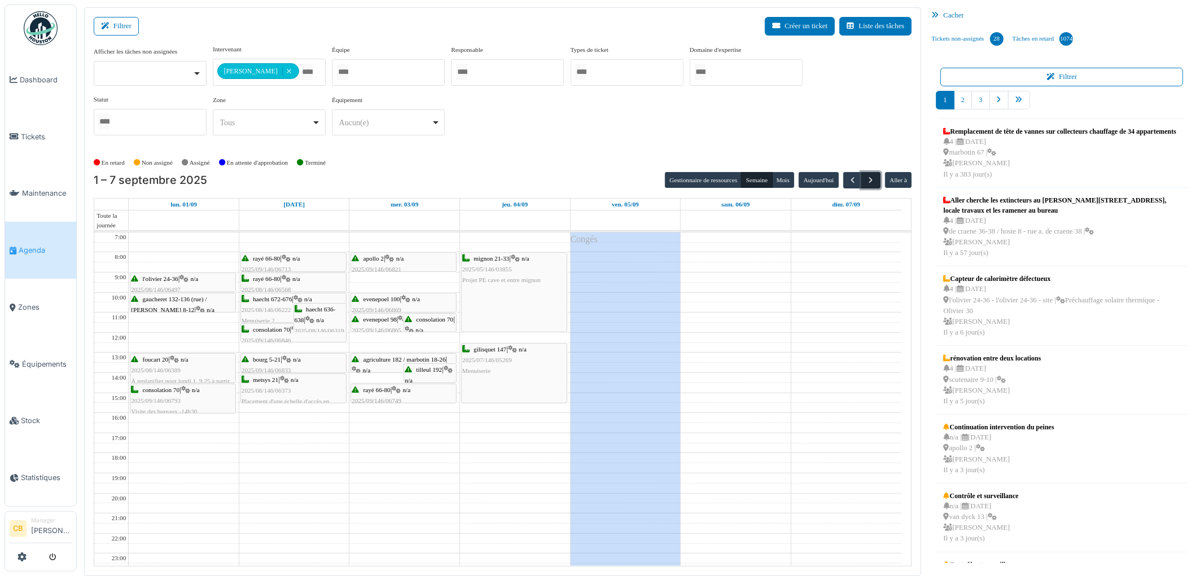
click at [868, 178] on span "button" at bounding box center [872, 181] width 10 height 10
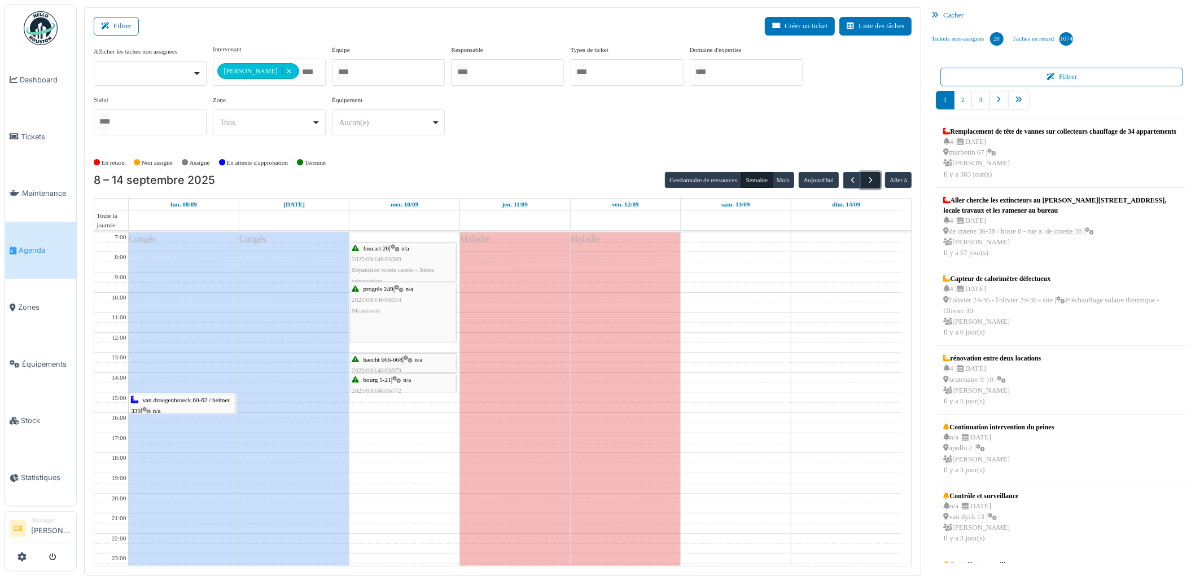
click at [868, 178] on span "button" at bounding box center [872, 181] width 10 height 10
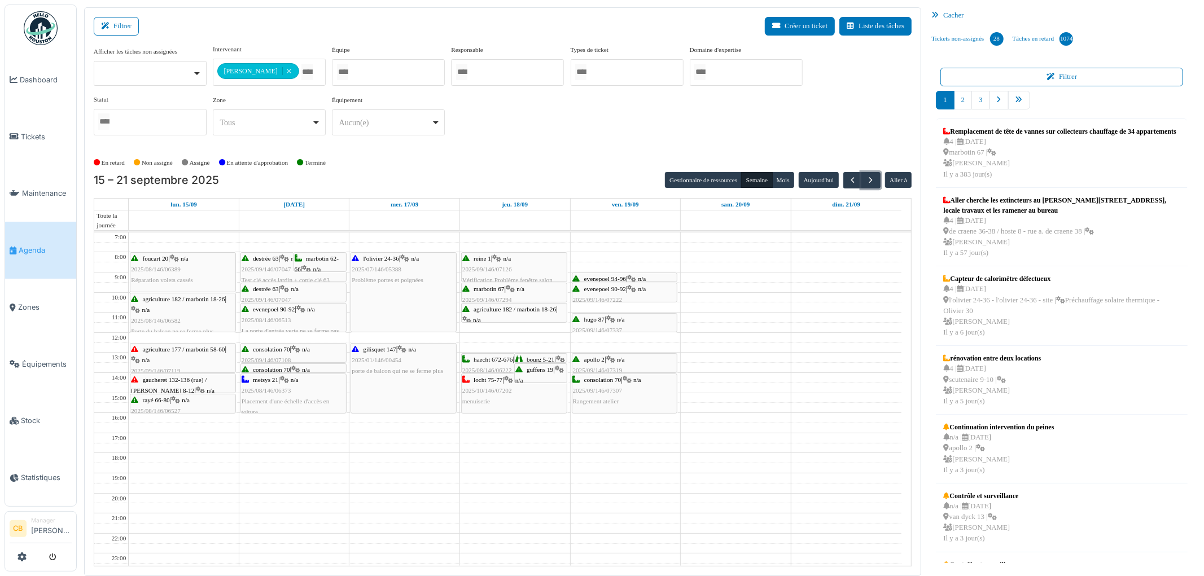
click at [277, 272] on span "2025/09/146/07047" at bounding box center [267, 269] width 50 height 7
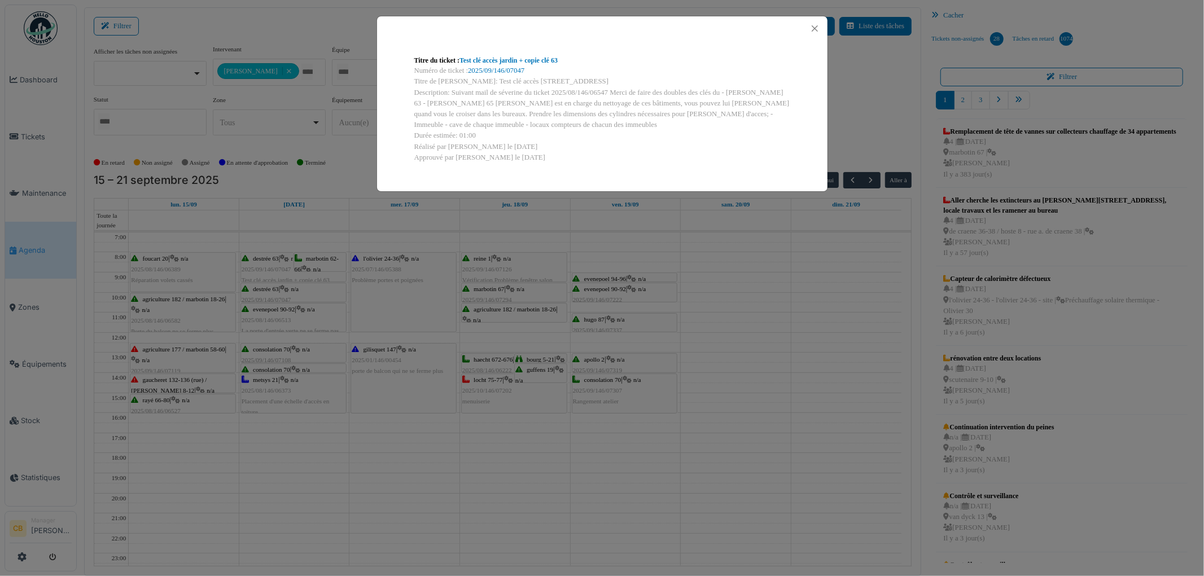
click at [278, 272] on div "Titre du ticket : Test clé accès jardin + copie clé 63 Numéro de ticket : 2025/…" at bounding box center [602, 288] width 1204 height 576
click at [278, 272] on body "Dashboard Tickets Maintenance [GEOGRAPHIC_DATA] Zones Équipements Stock Statist…" at bounding box center [602, 288] width 1204 height 576
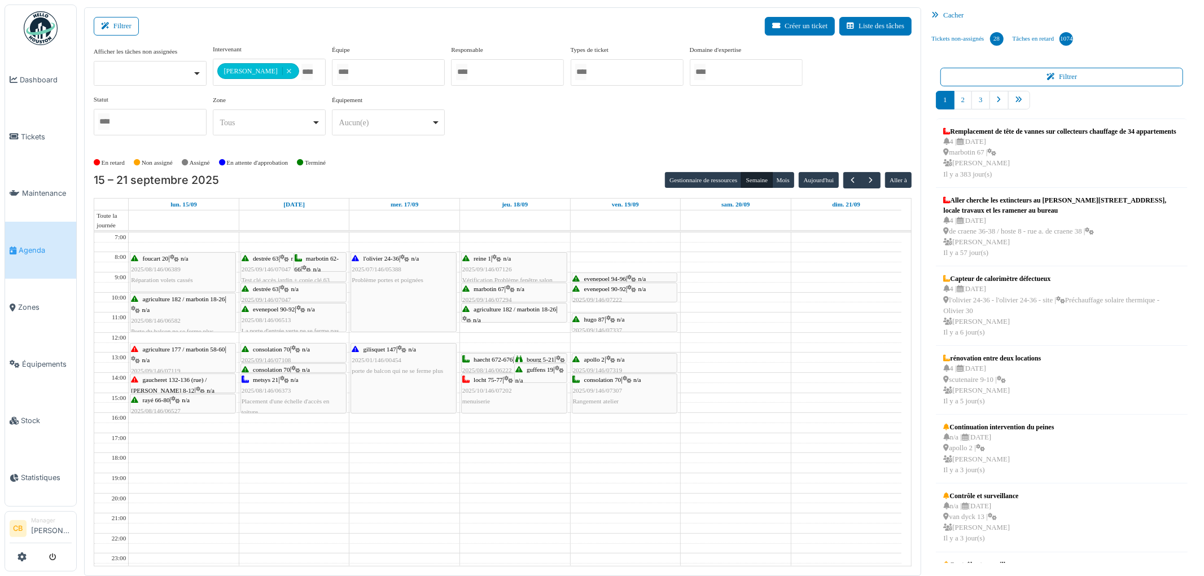
click at [278, 272] on span "2025/09/146/07047" at bounding box center [267, 269] width 50 height 7
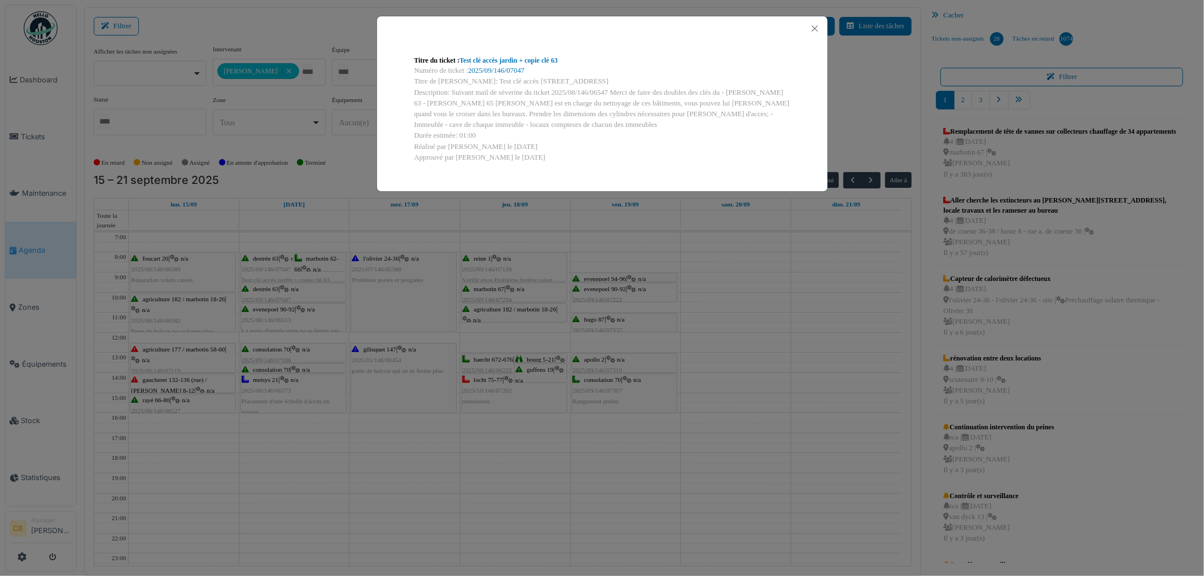
click at [543, 150] on div "Réalisé par [PERSON_NAME] le [DATE]" at bounding box center [602, 147] width 376 height 11
click at [493, 61] on link "Test clé accès jardin + copie clé 63" at bounding box center [509, 60] width 98 height 8
click at [815, 27] on button "Close" at bounding box center [814, 28] width 15 height 15
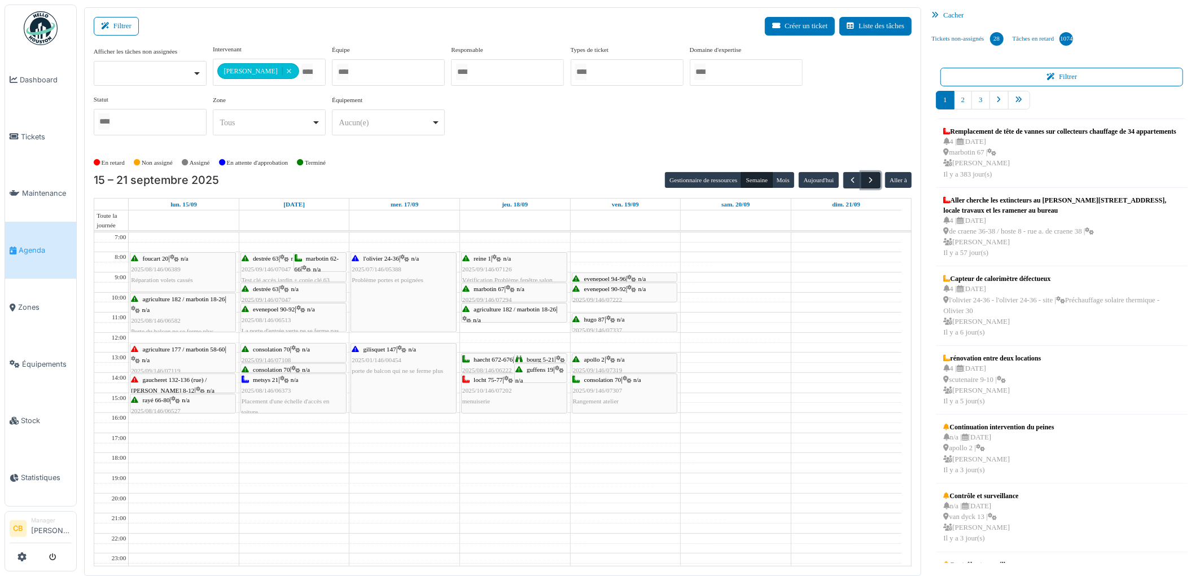
click at [872, 182] on span "button" at bounding box center [872, 181] width 10 height 10
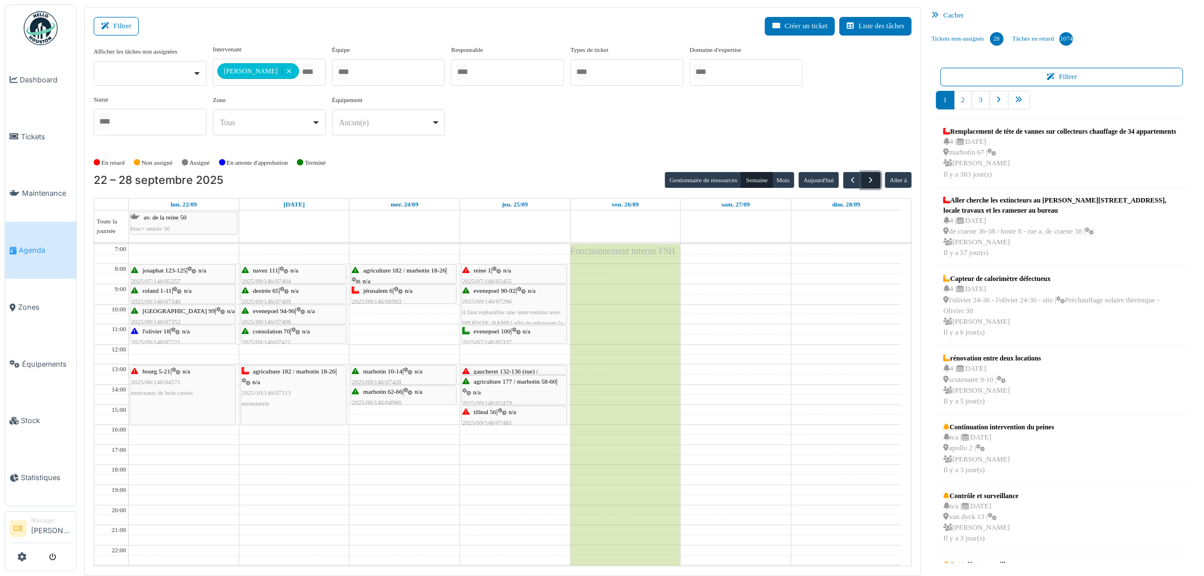
click at [872, 182] on span "button" at bounding box center [872, 181] width 10 height 10
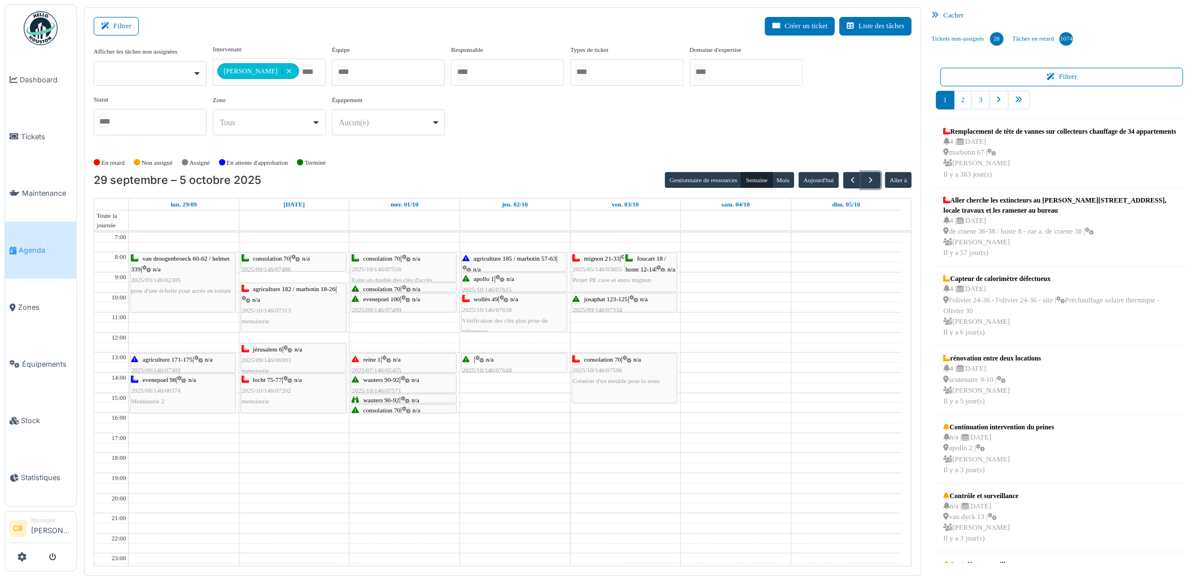
click at [545, 307] on div "[PERSON_NAME] 49 | n/a 2025/10/146/07638 Vérification des clés plus prise de ré…" at bounding box center [514, 315] width 104 height 43
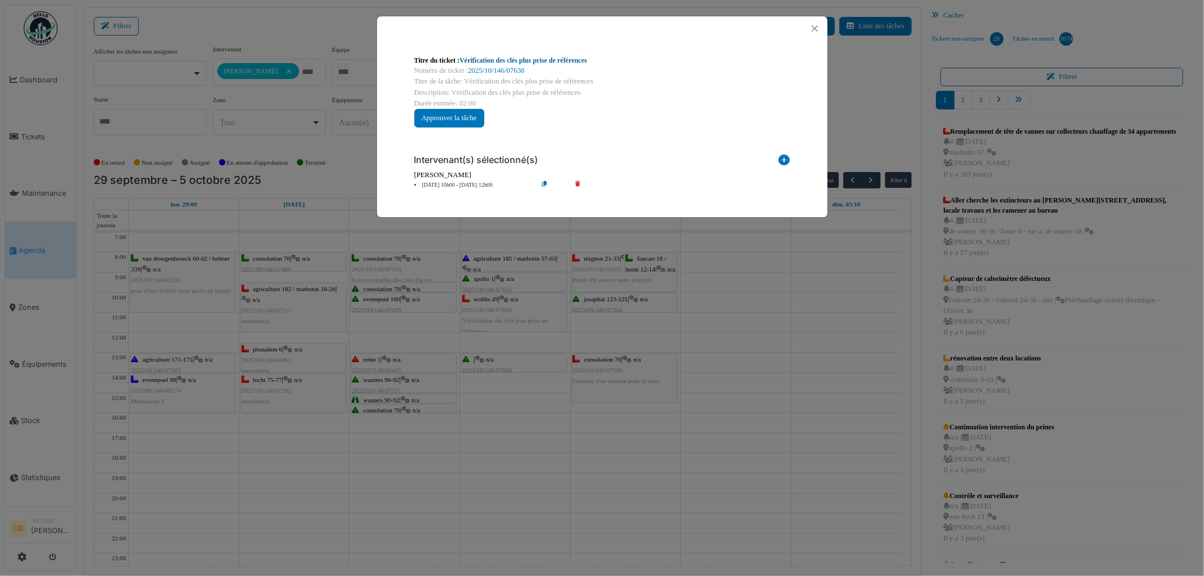
click at [535, 63] on link "Vérification des clés plus prise de références" at bounding box center [524, 60] width 128 height 8
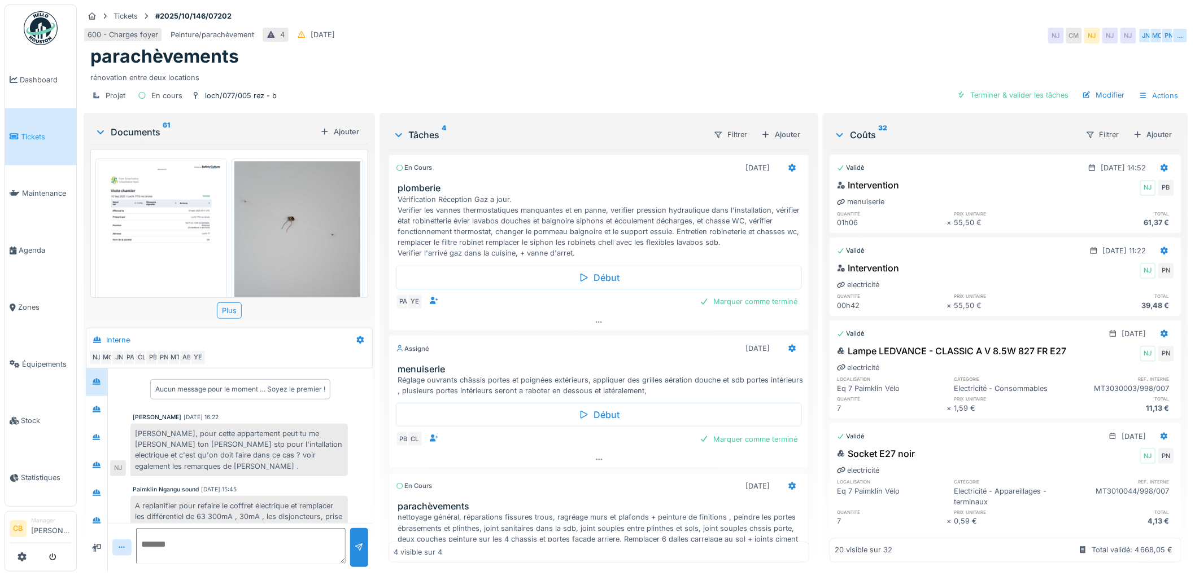
scroll to position [34, 0]
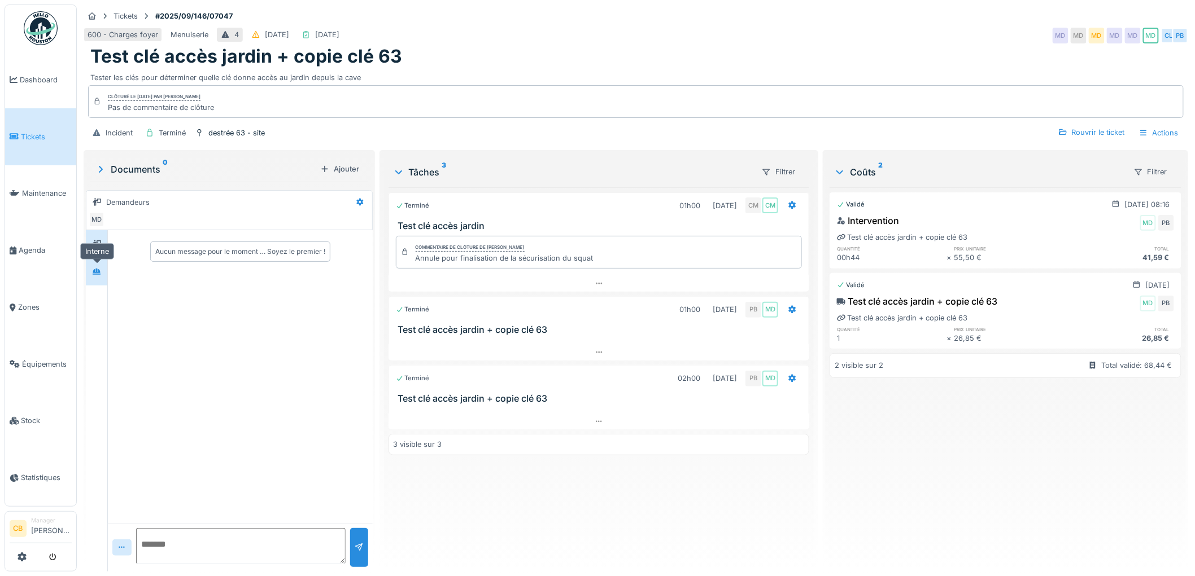
click at [97, 273] on icon at bounding box center [97, 272] width 8 height 6
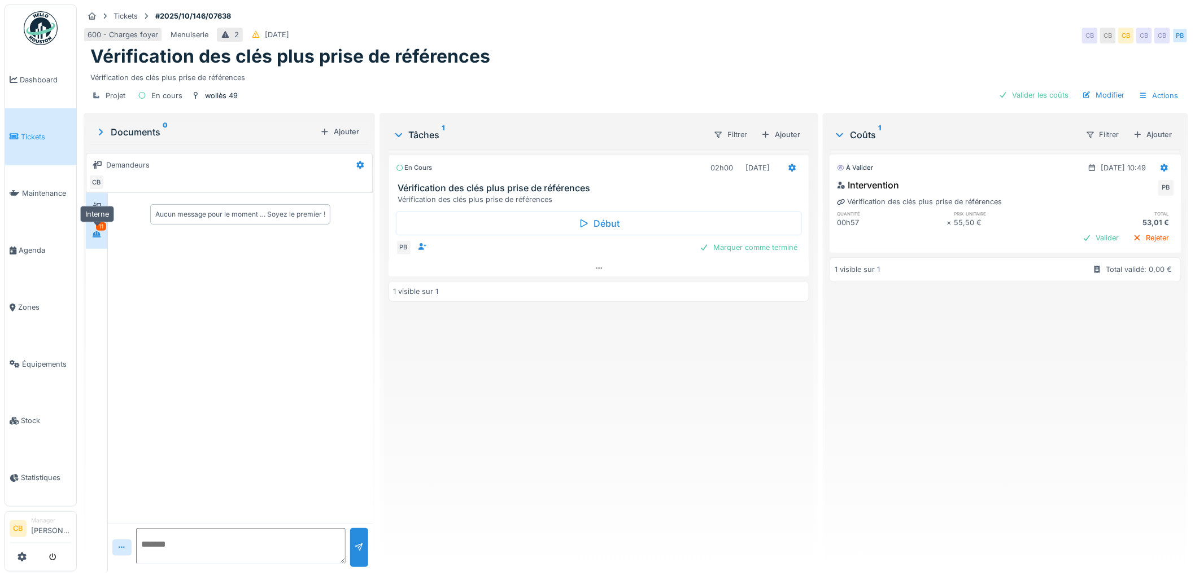
click at [97, 241] on div at bounding box center [96, 235] width 17 height 14
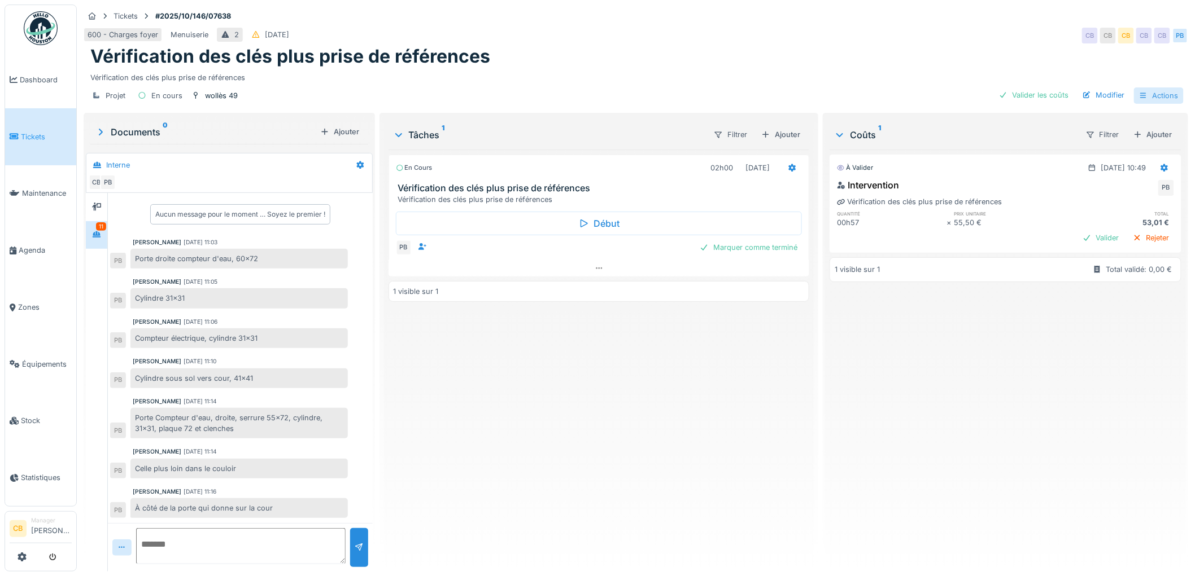
click at [1161, 97] on div "Actions" at bounding box center [1159, 96] width 50 height 16
click at [1109, 117] on div "Rapport d'intervention" at bounding box center [1092, 120] width 139 height 17
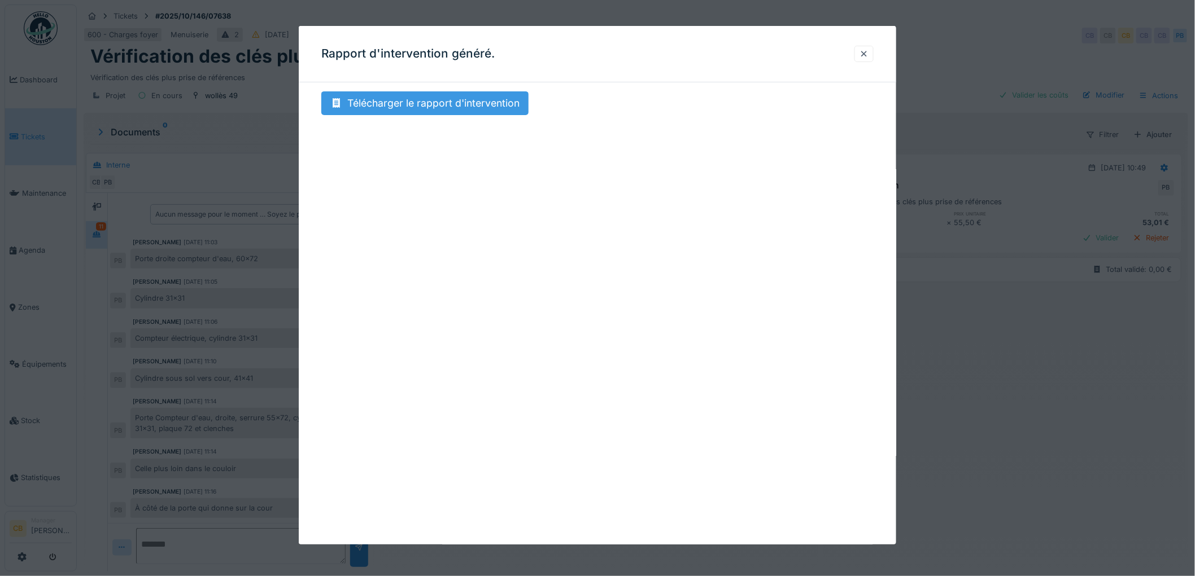
click at [480, 106] on div "Télécharger le rapport d'intervention" at bounding box center [424, 103] width 207 height 24
click at [868, 49] on div at bounding box center [863, 54] width 9 height 11
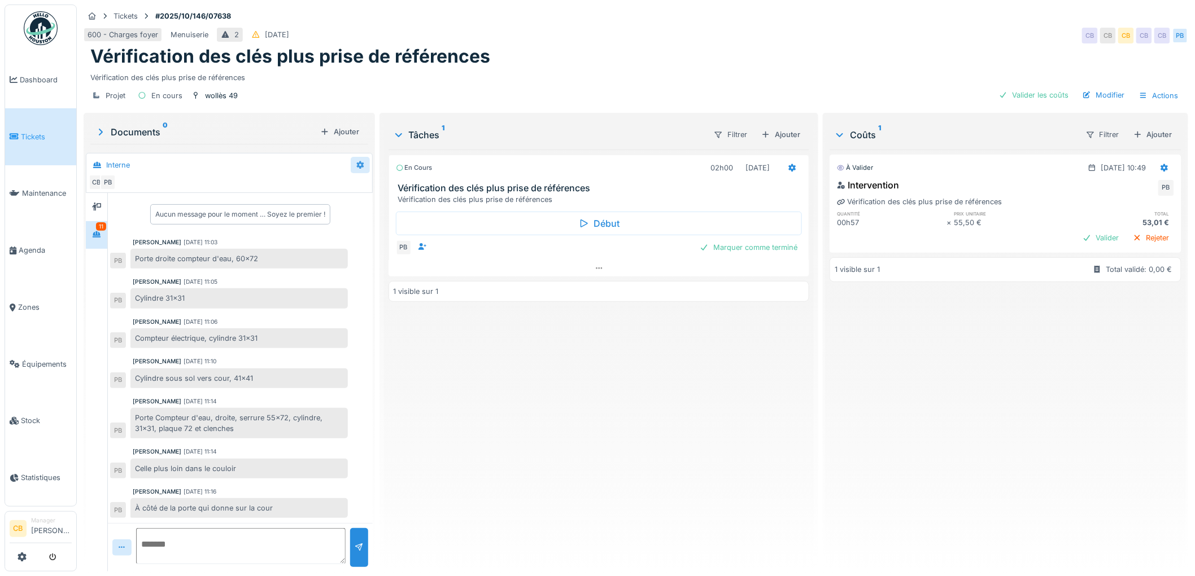
click at [356, 164] on icon at bounding box center [359, 165] width 7 height 8
click at [359, 161] on icon at bounding box center [360, 164] width 9 height 7
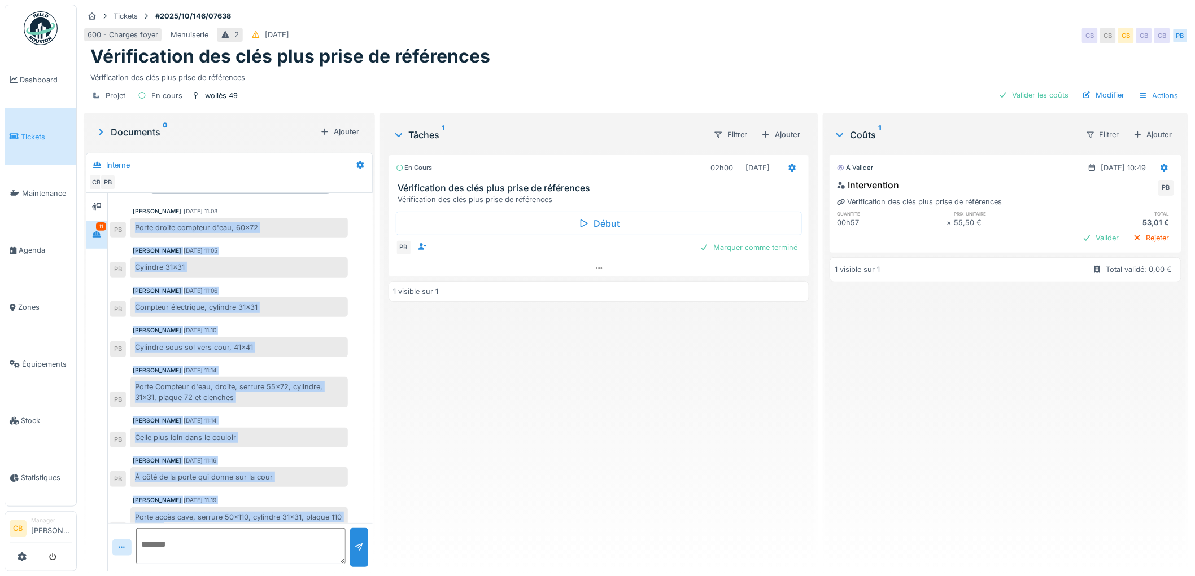
scroll to position [171, 0]
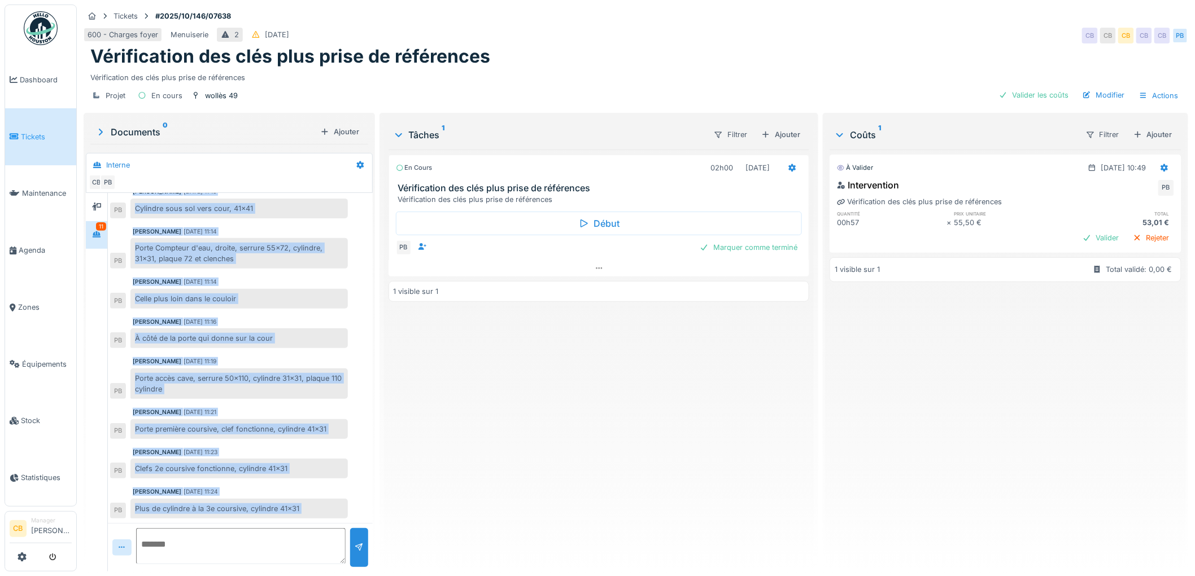
drag, startPoint x: 135, startPoint y: 260, endPoint x: 244, endPoint y: 524, distance: 285.8
click at [244, 524] on div "Aucun message pour le moment … Soyez le premier ! Paul Baton 02/10/2025 11:03 P…" at bounding box center [240, 382] width 265 height 379
copy div "Porte droite compteur d'eau, 60x72 PB Paul Baton 02/10/2025 11:05 Cylindre 31x3…"
click at [356, 444] on div "Aucun message pour le moment … Soyez le premier ! Paul Baton 02/10/2025 11:03 P…" at bounding box center [240, 273] width 265 height 500
click at [368, 351] on div "Aucun message pour le moment … Soyez le premier ! Paul Baton 02/10/2025 11:03 P…" at bounding box center [240, 273] width 265 height 500
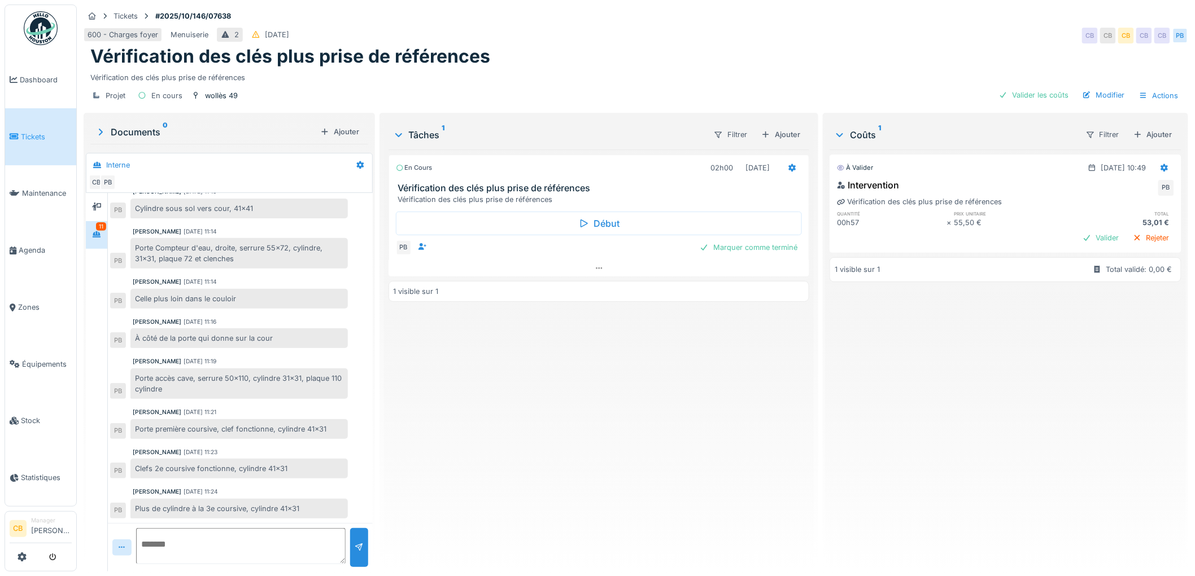
click at [29, 133] on span "Tickets" at bounding box center [46, 137] width 51 height 11
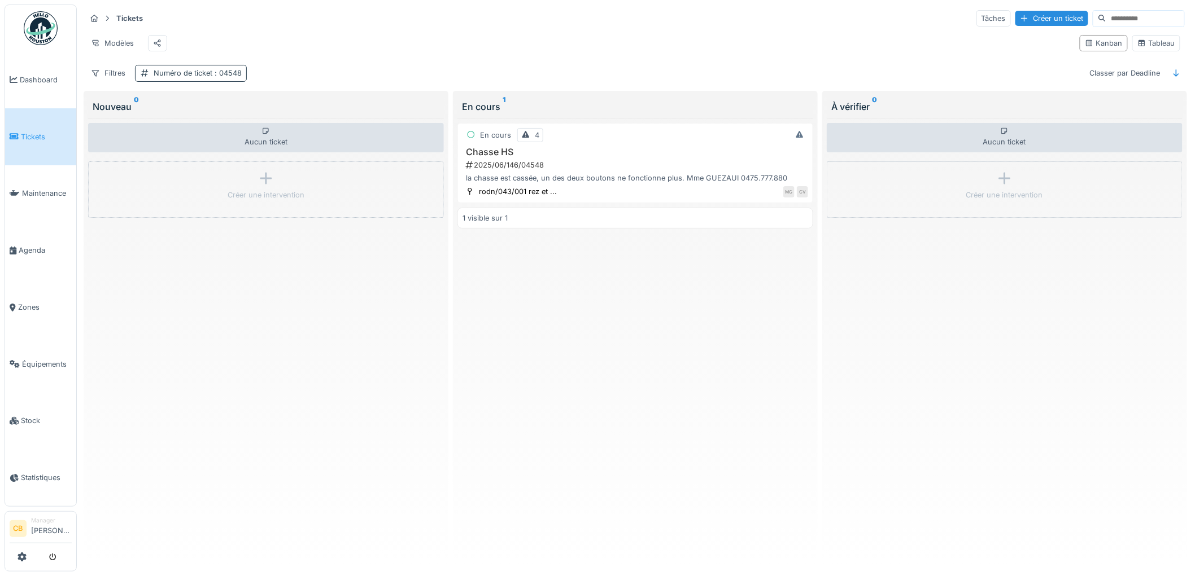
click at [221, 77] on span ": 04548" at bounding box center [226, 73] width 29 height 8
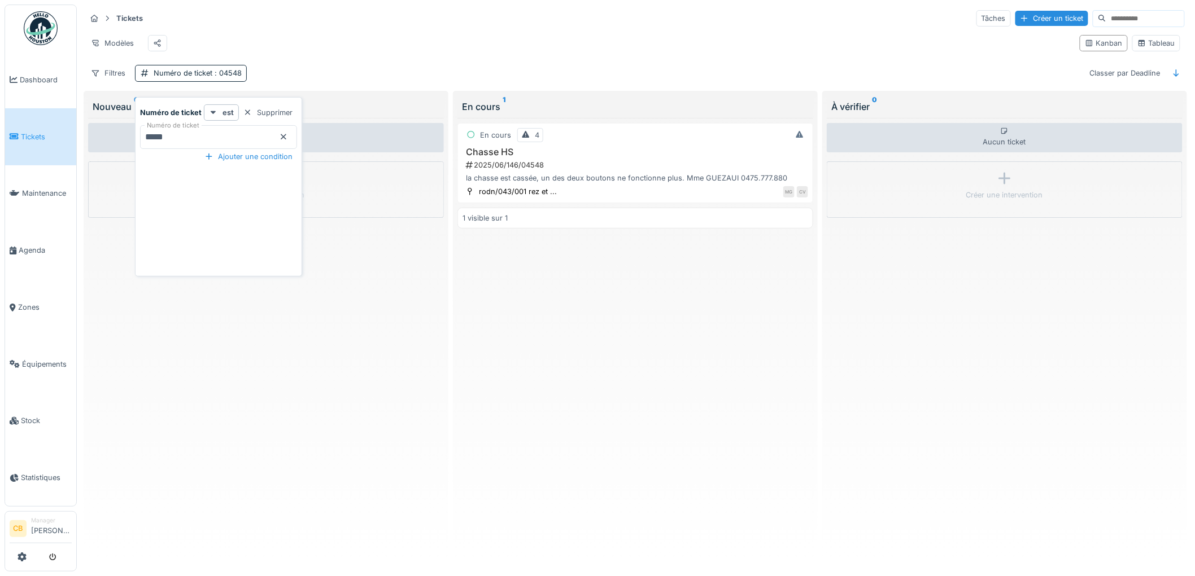
click at [183, 133] on ticket_M4NjY "*****" at bounding box center [218, 137] width 157 height 24
type ticket_M4NjY "*"
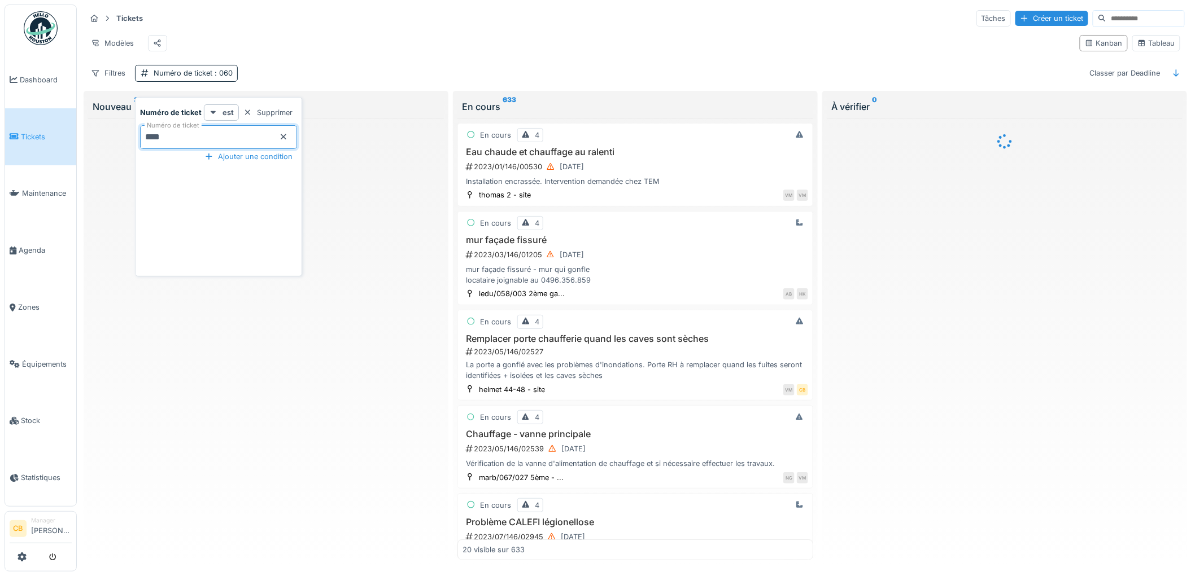
type ticket_M4NjY "*****"
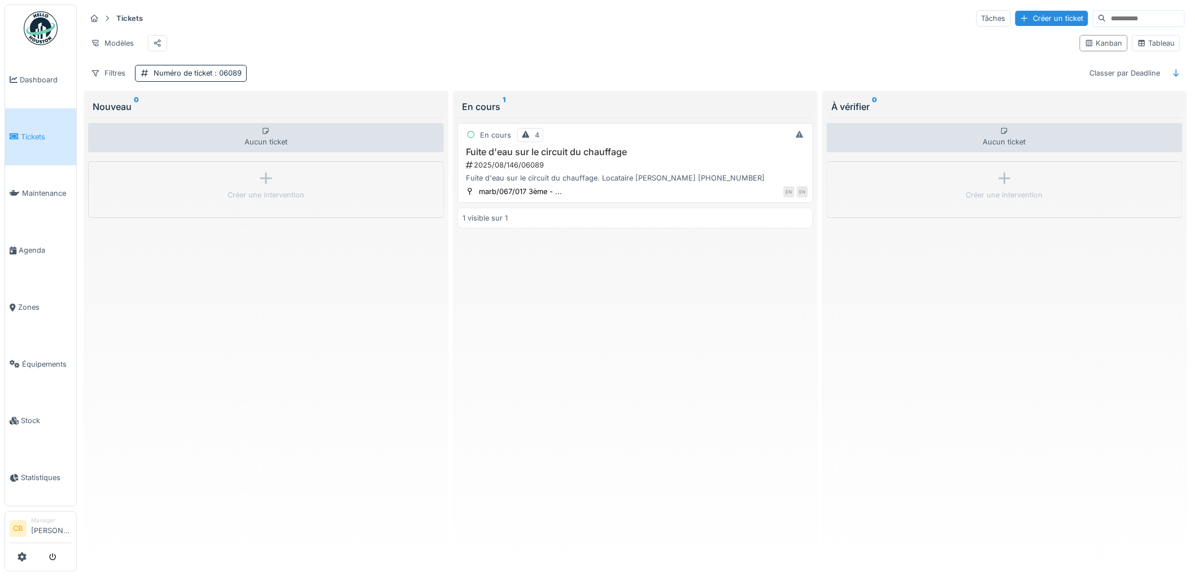
click at [518, 170] on div "2025/08/146/06089" at bounding box center [636, 165] width 343 height 11
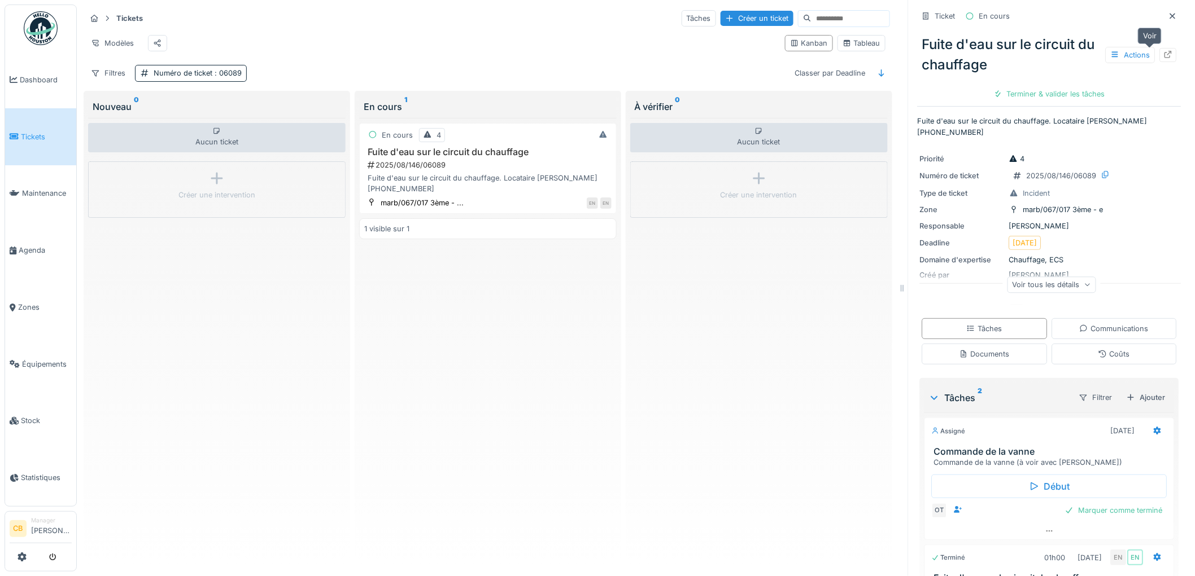
click at [1164, 56] on icon at bounding box center [1168, 54] width 9 height 7
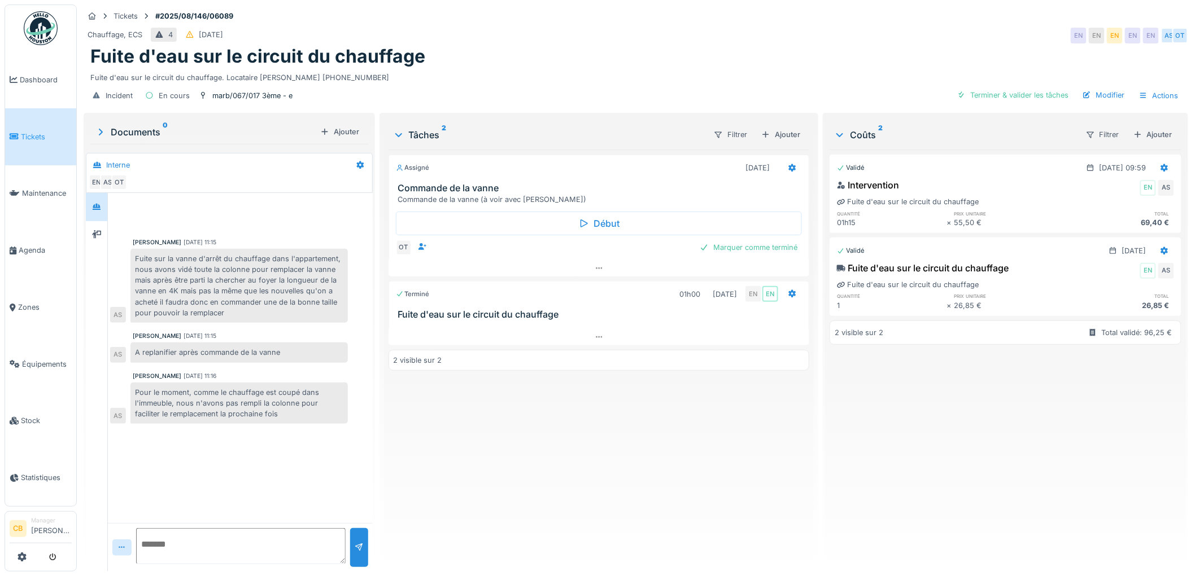
click at [100, 136] on icon at bounding box center [100, 132] width 11 height 9
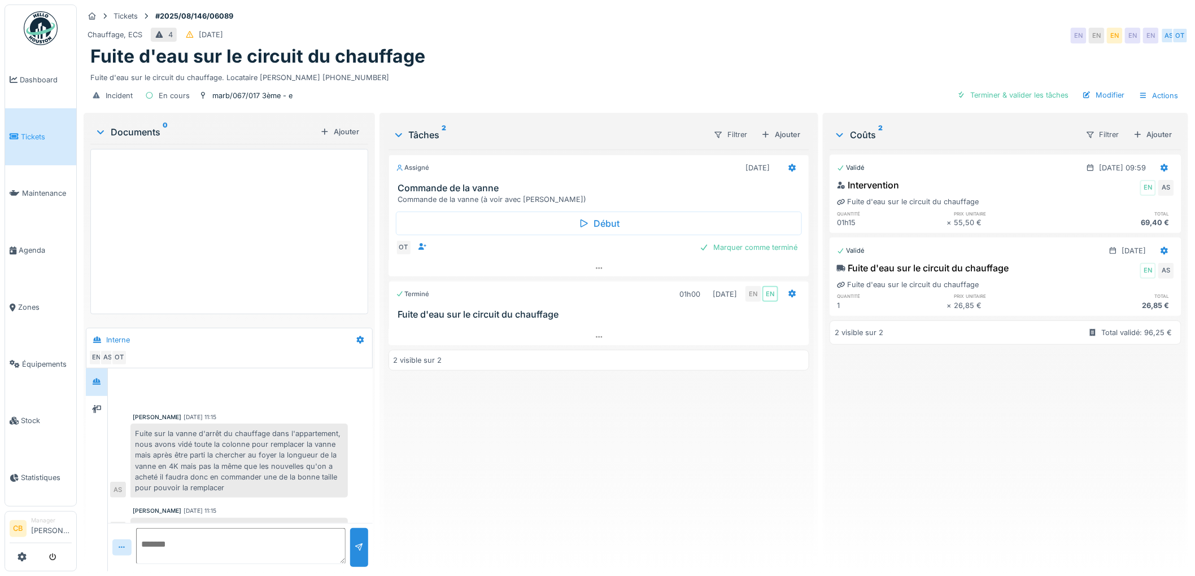
click at [100, 136] on icon at bounding box center [100, 131] width 9 height 11
